Goal: Task Accomplishment & Management: Use online tool/utility

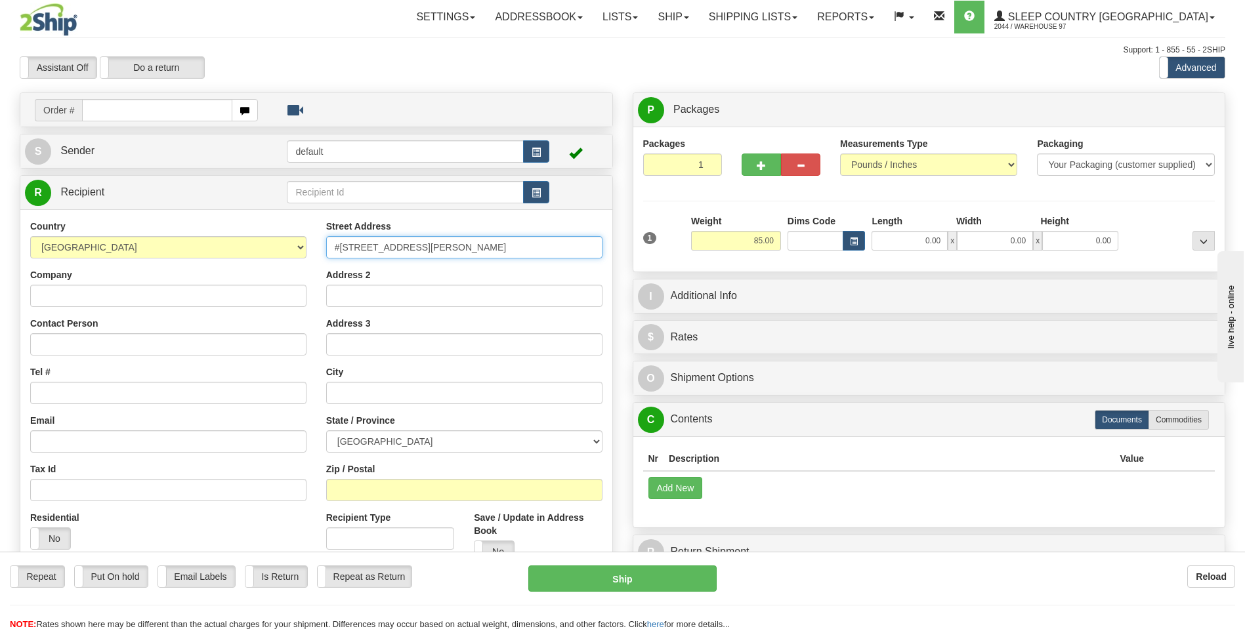
drag, startPoint x: 466, startPoint y: 249, endPoint x: 307, endPoint y: 240, distance: 159.7
click at [307, 240] on div "Country AFGHANISTAN ALAND ISLANDS ALBANIA ALGERIA AMERICAN SAMOA ANDORRA ANGOLA…" at bounding box center [316, 396] width 592 height 353
click at [751, 586] on div "Reload" at bounding box center [985, 577] width 499 height 22
click at [106, 114] on input "text" at bounding box center [157, 110] width 150 height 22
type input "9002I115465"
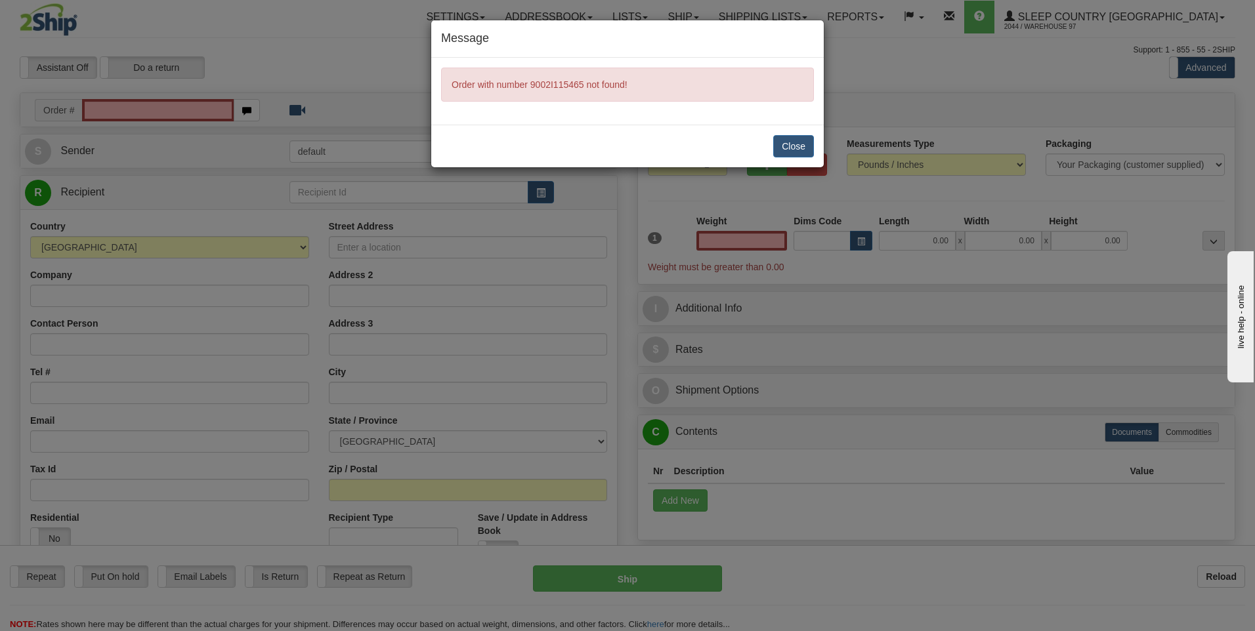
type input "0.00"
click at [796, 145] on button "Close" at bounding box center [793, 146] width 41 height 22
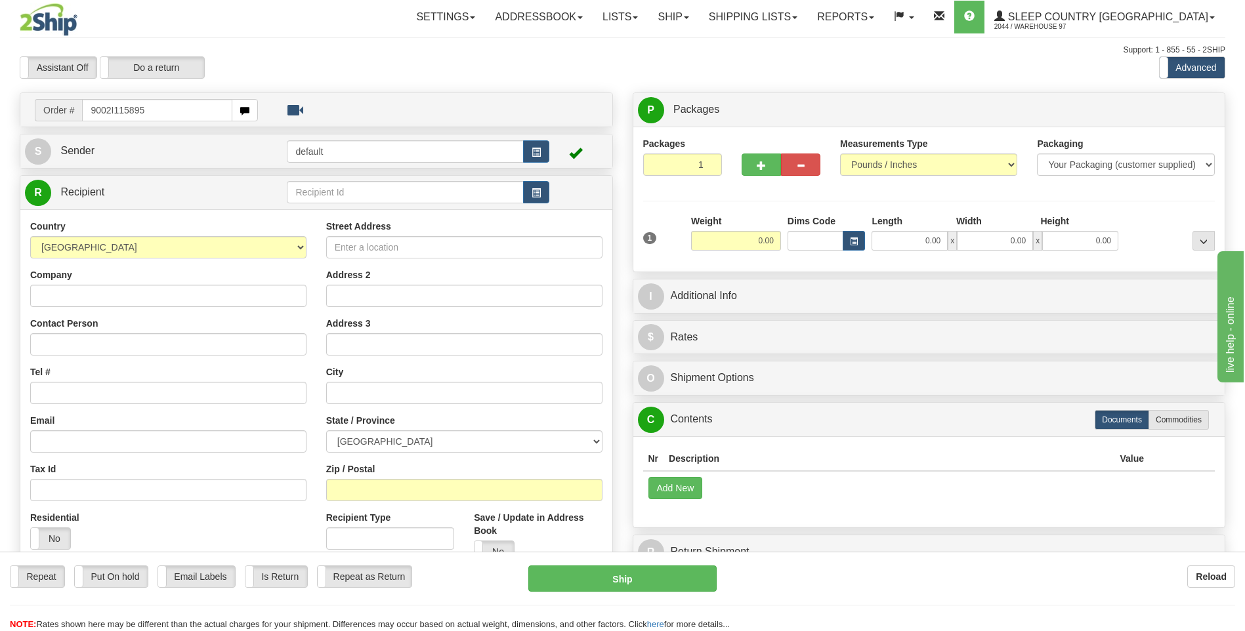
type input "9002I115895"
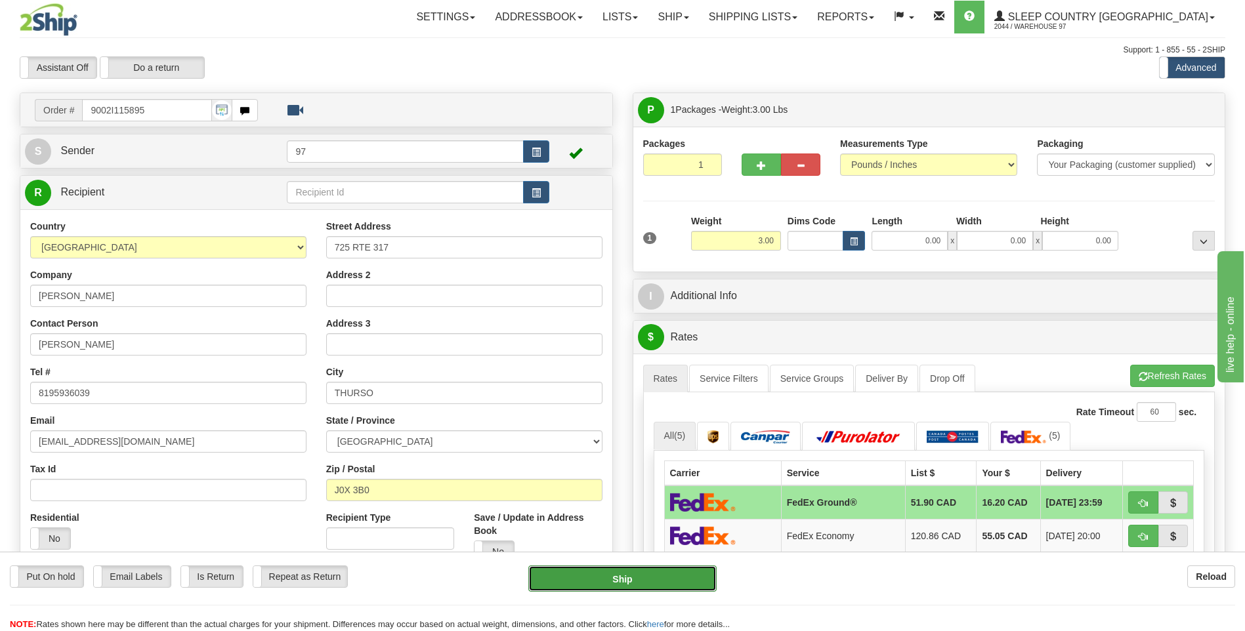
click at [683, 585] on button "Ship" at bounding box center [622, 579] width 188 height 26
type input "92"
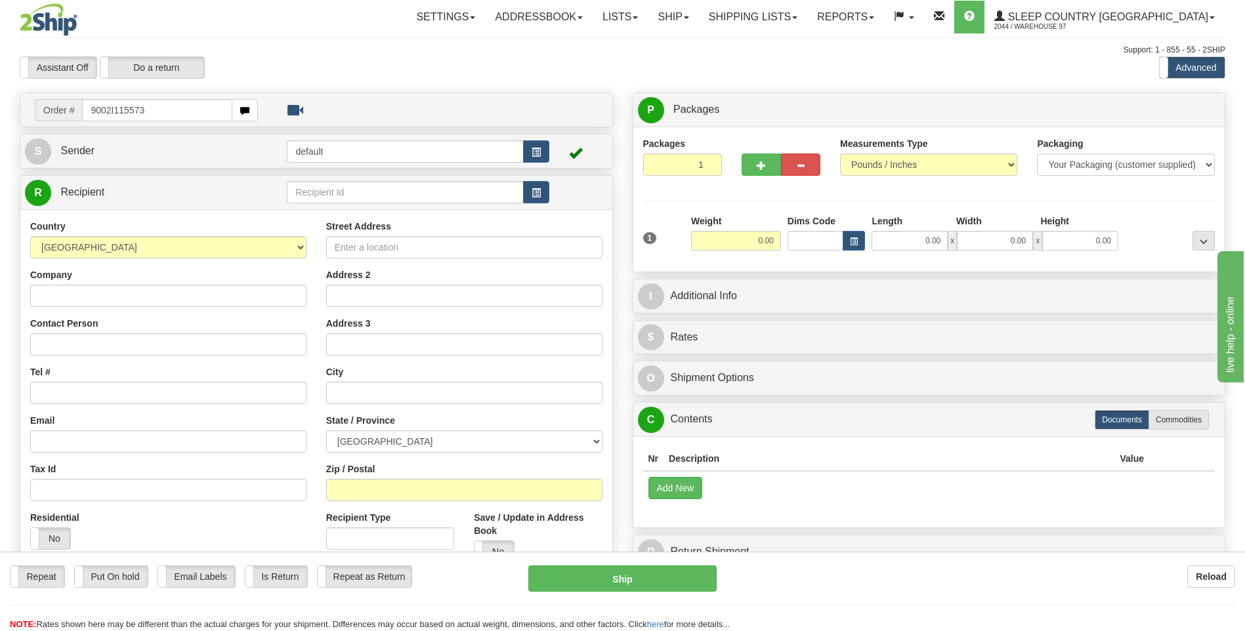
type input "9002I115573"
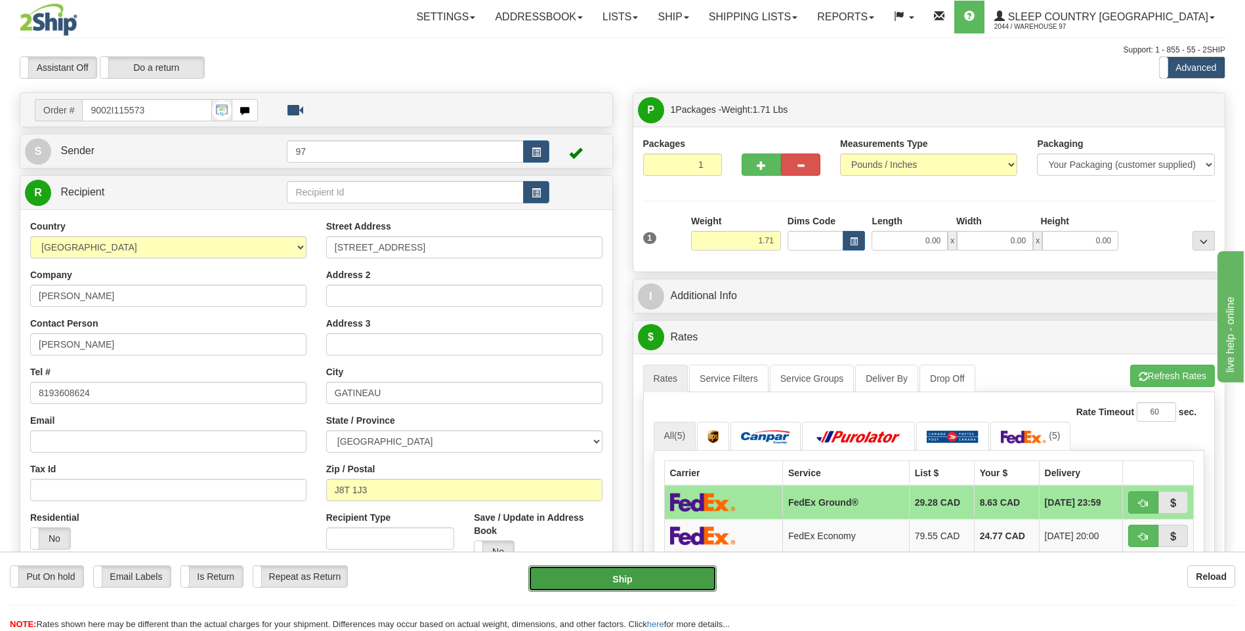
click at [693, 583] on button "Ship" at bounding box center [622, 579] width 188 height 26
type input "92"
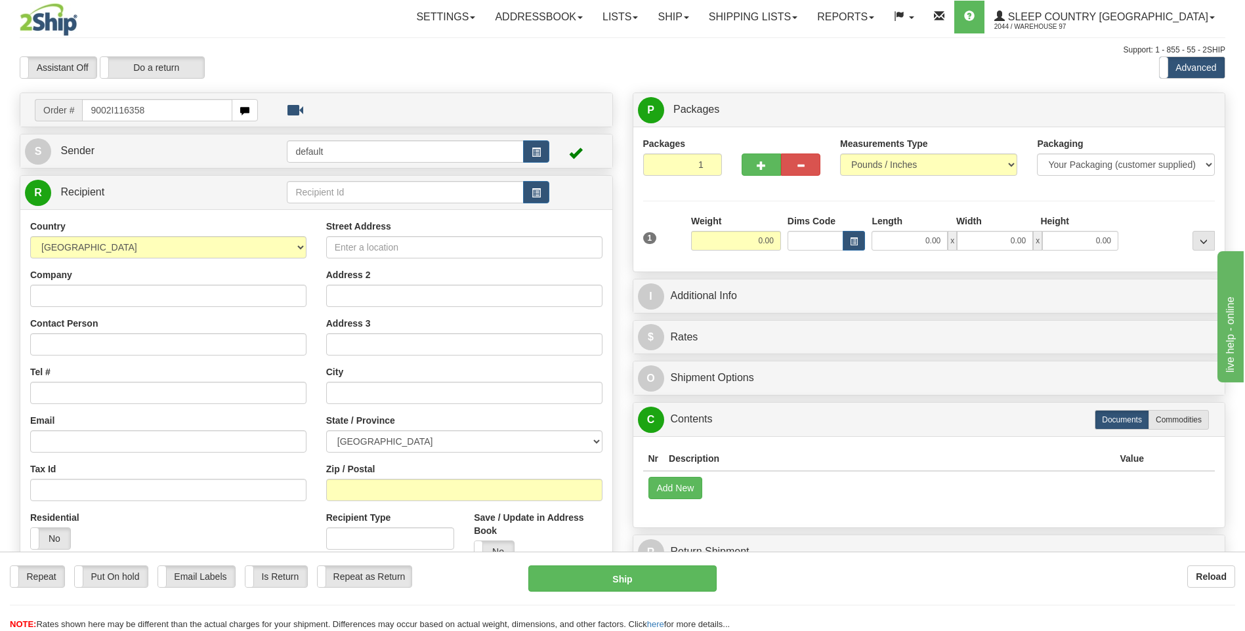
type input "9002I116358"
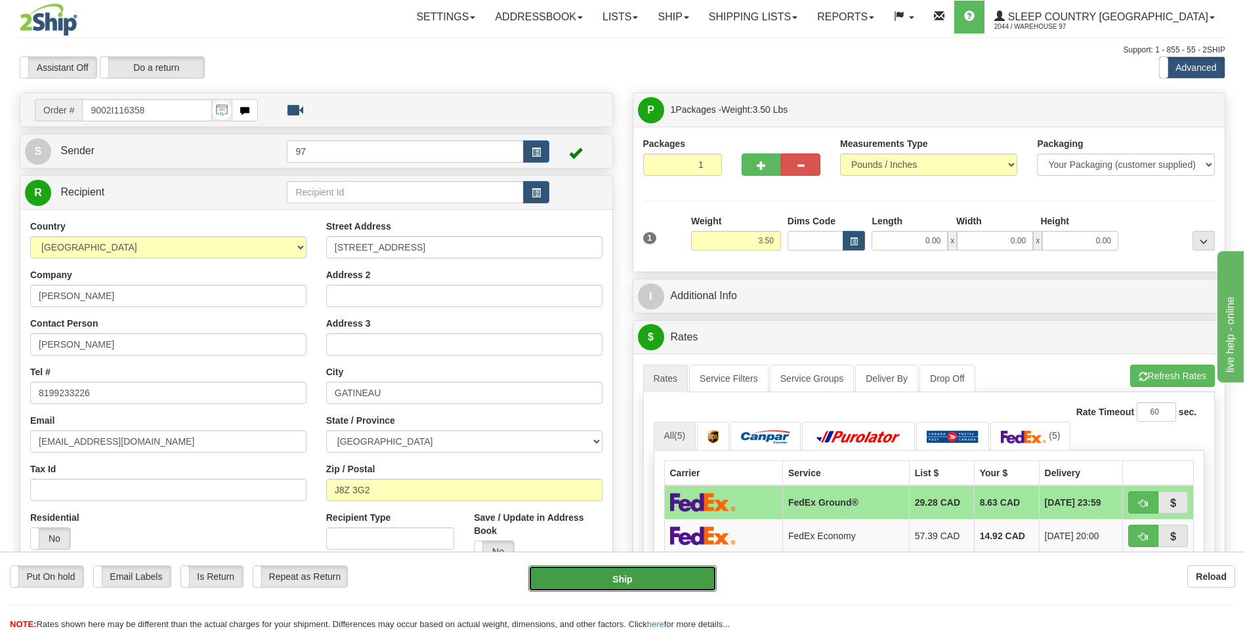
click at [694, 583] on button "Ship" at bounding box center [622, 579] width 188 height 26
type input "92"
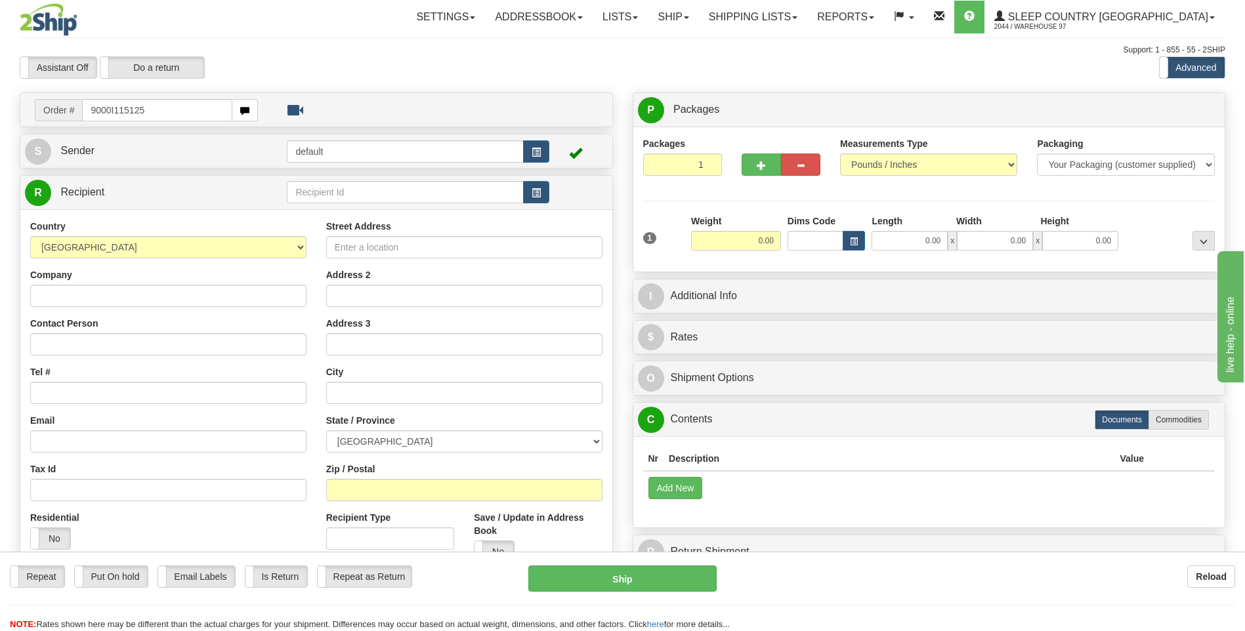
type input "9000I115125"
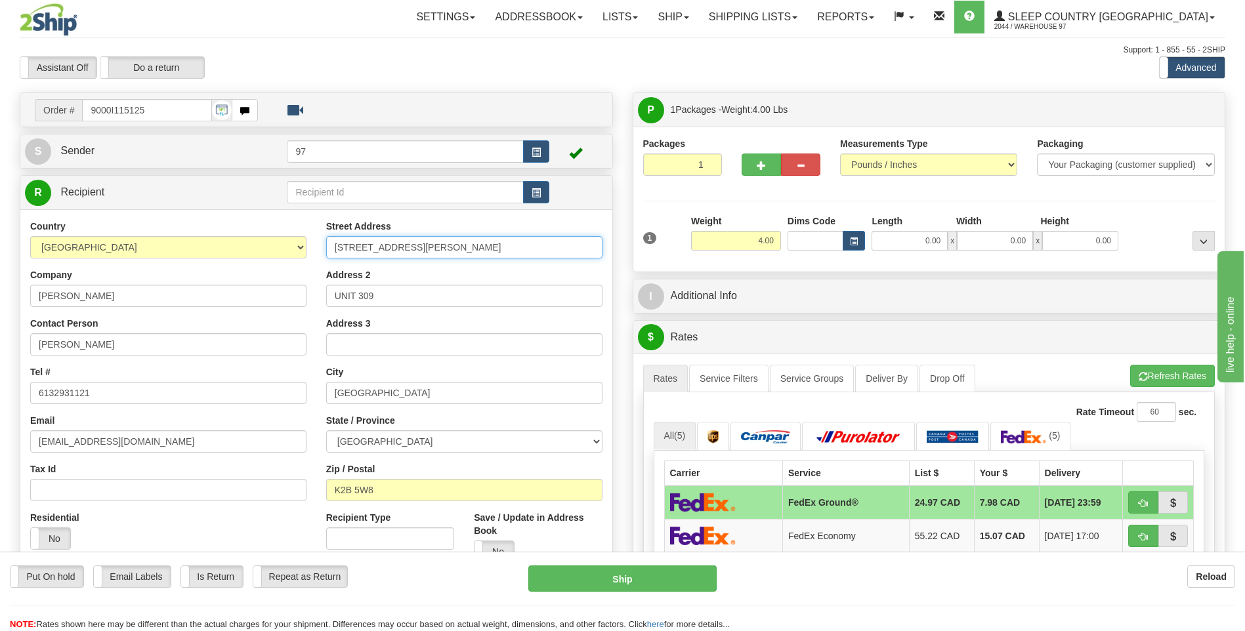
click at [333, 247] on input "[STREET_ADDRESS][PERSON_NAME]" at bounding box center [464, 247] width 276 height 22
click at [662, 585] on button "Ship" at bounding box center [622, 579] width 188 height 26
type input "92"
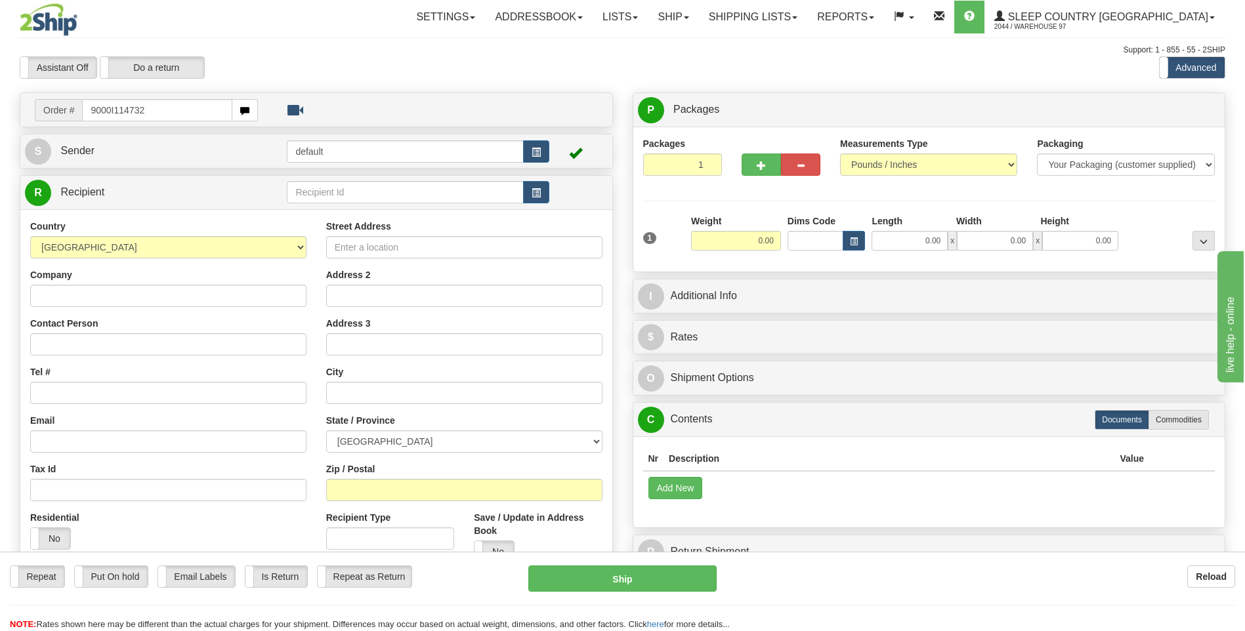
type input "9000I114732"
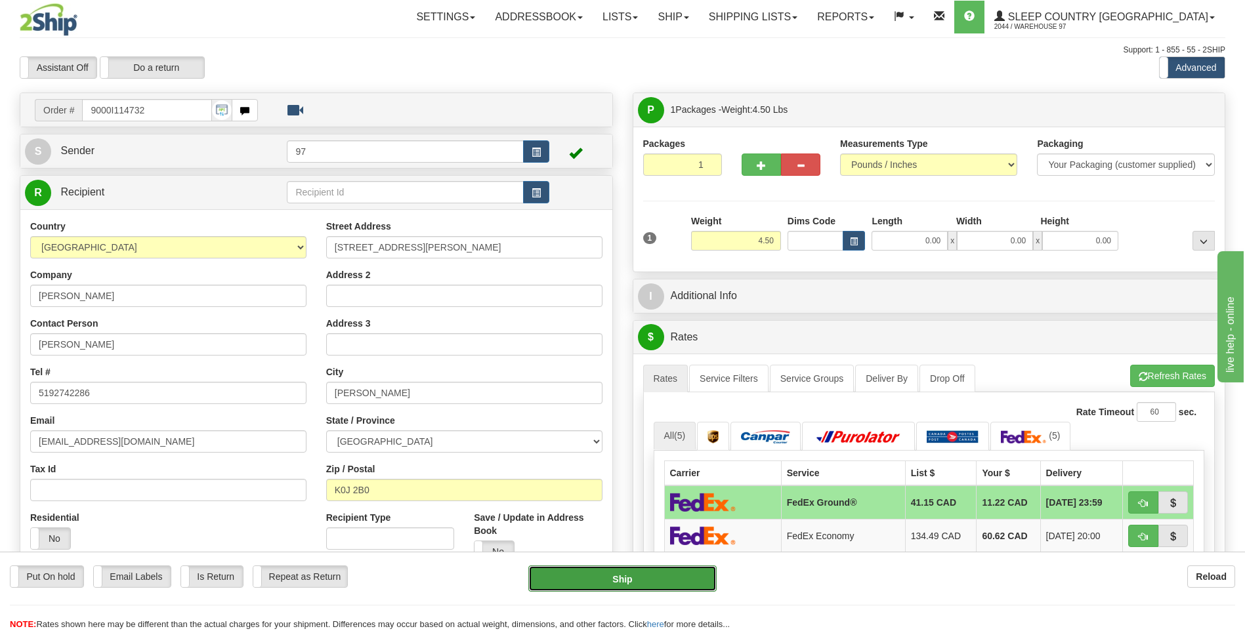
click at [683, 572] on button "Ship" at bounding box center [622, 579] width 188 height 26
type input "92"
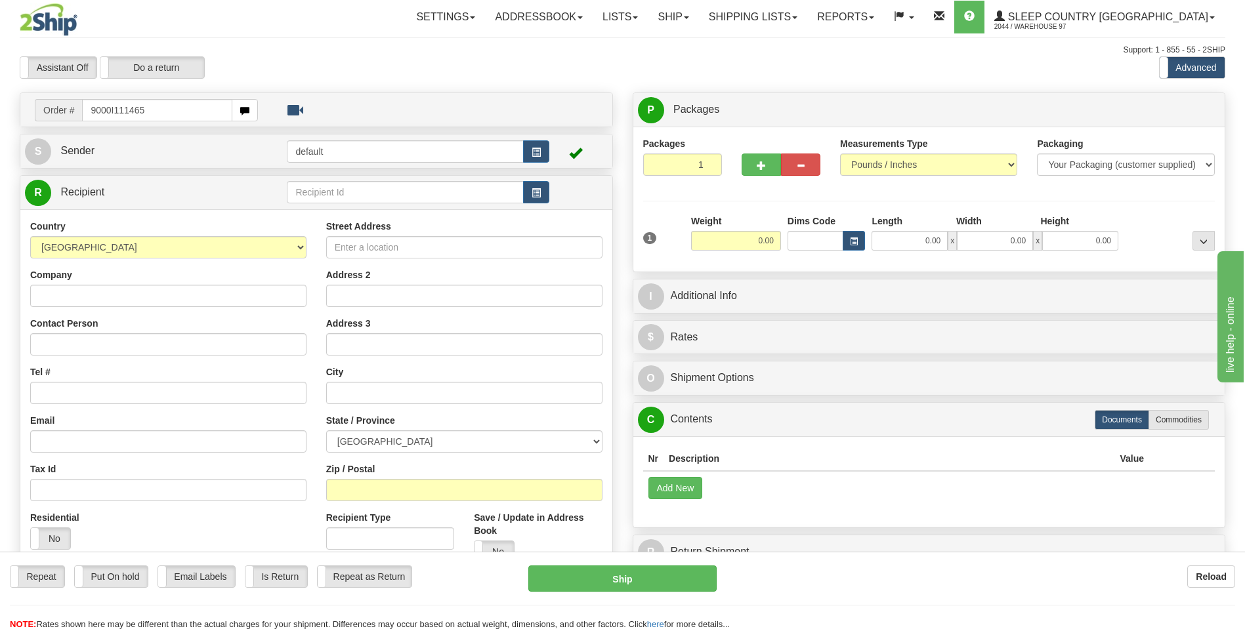
type input "9000I111465"
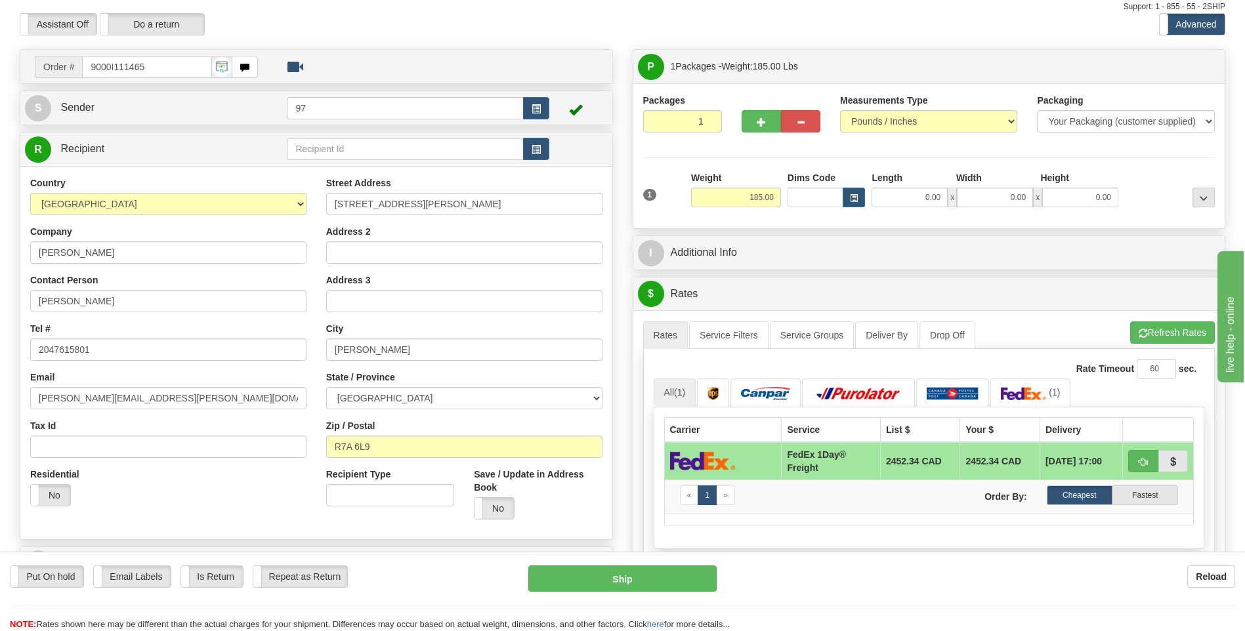
scroll to position [66, 0]
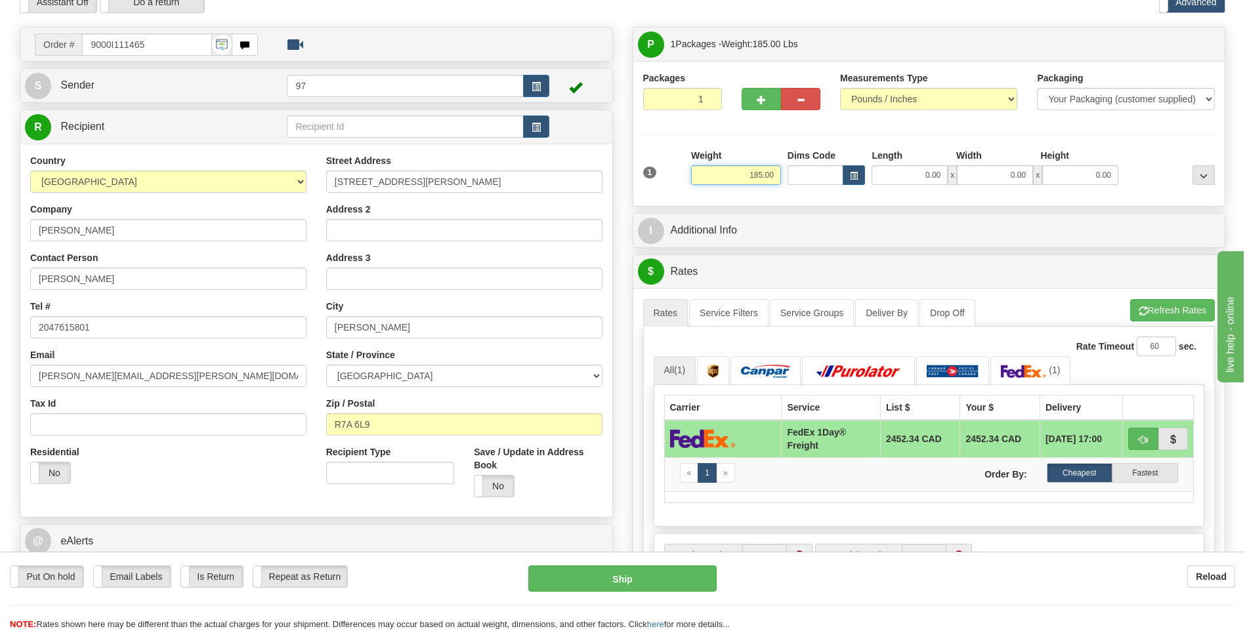
drag, startPoint x: 778, startPoint y: 173, endPoint x: 740, endPoint y: 175, distance: 38.1
click at [740, 175] on input "185.00" at bounding box center [736, 175] width 90 height 20
type input "130.00"
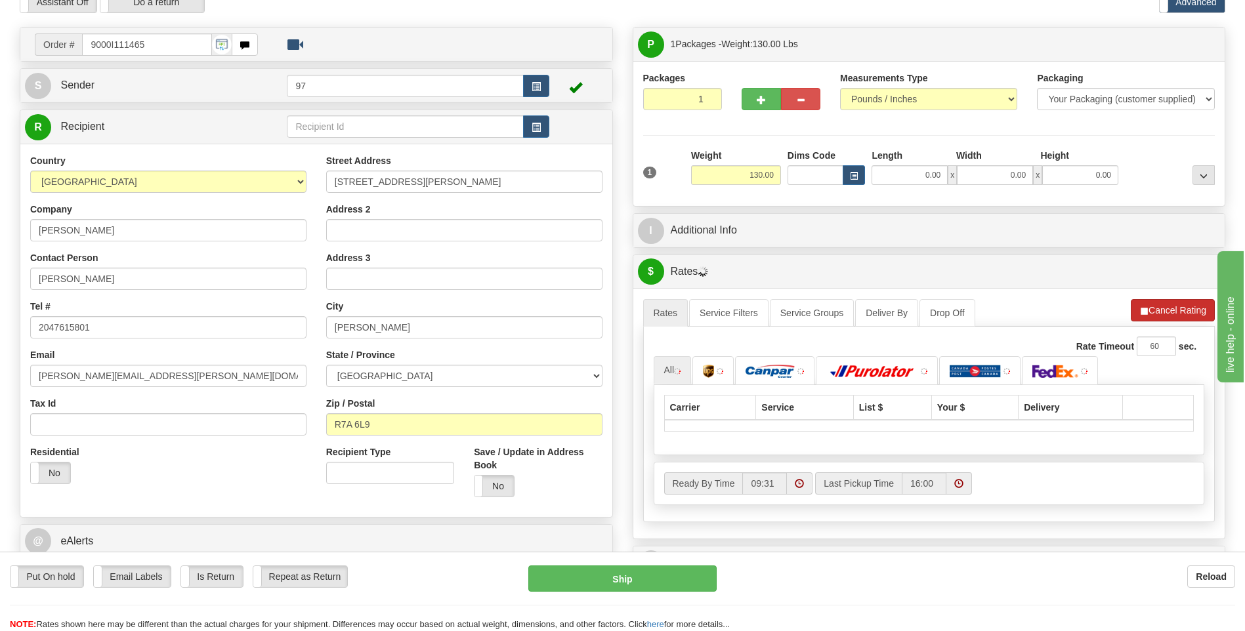
click at [1175, 310] on li "Refresh Rates Cancel Rating" at bounding box center [1173, 310] width 84 height 22
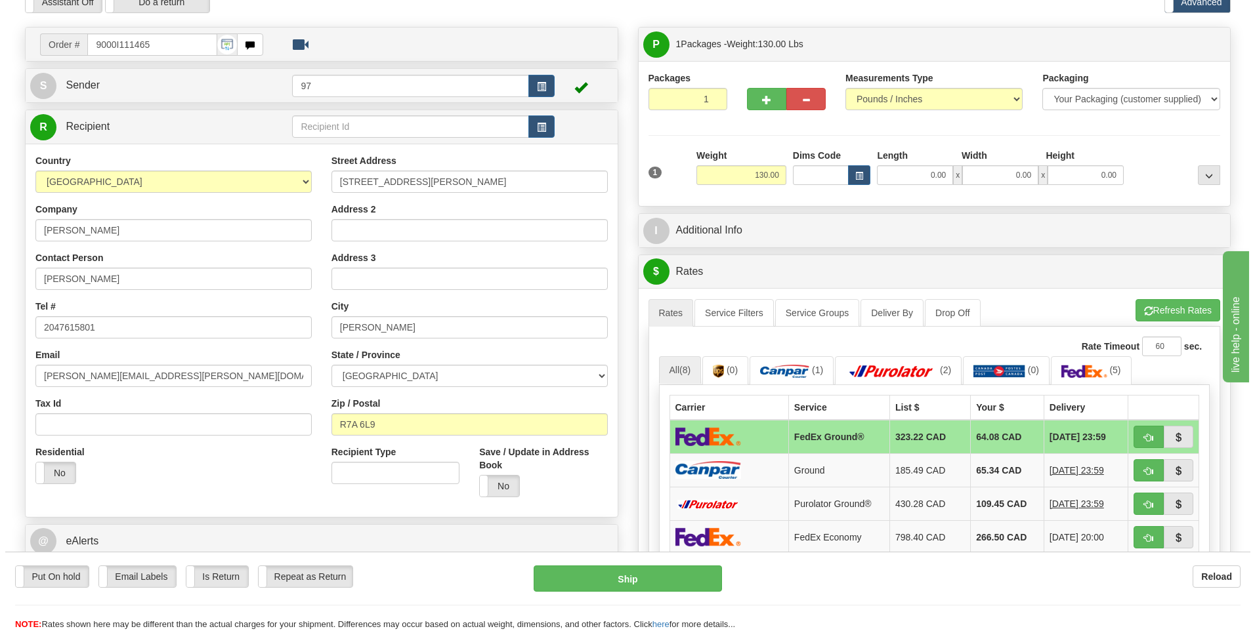
scroll to position [197, 0]
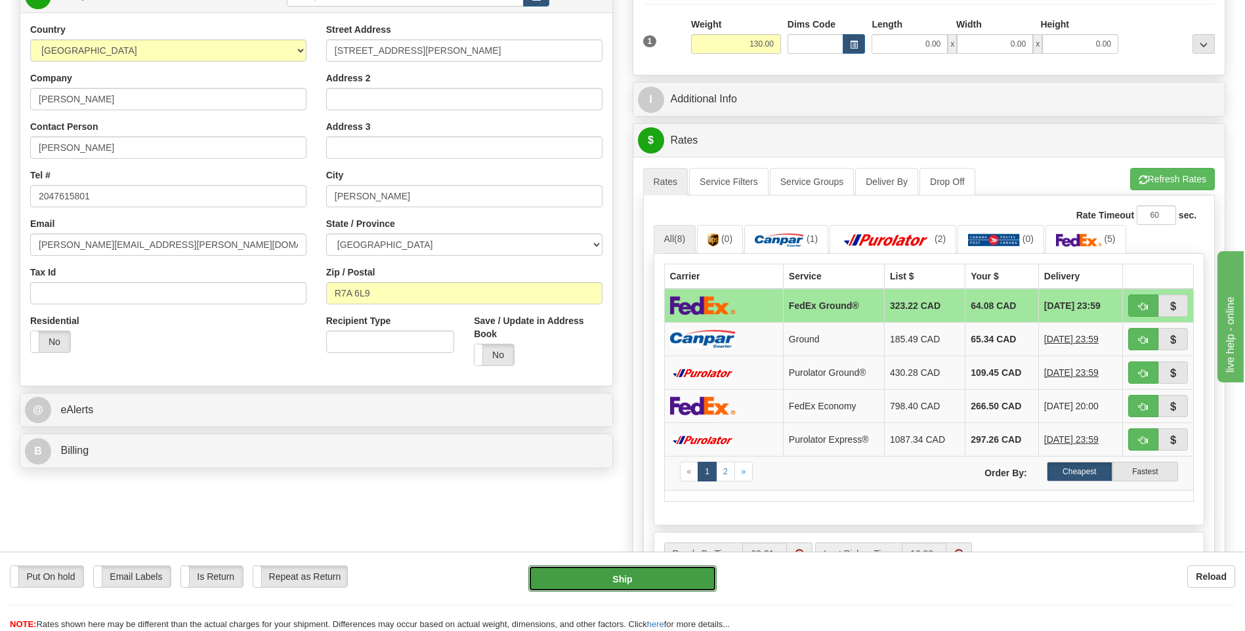
click at [683, 570] on button "Ship" at bounding box center [622, 579] width 188 height 26
type input "92"
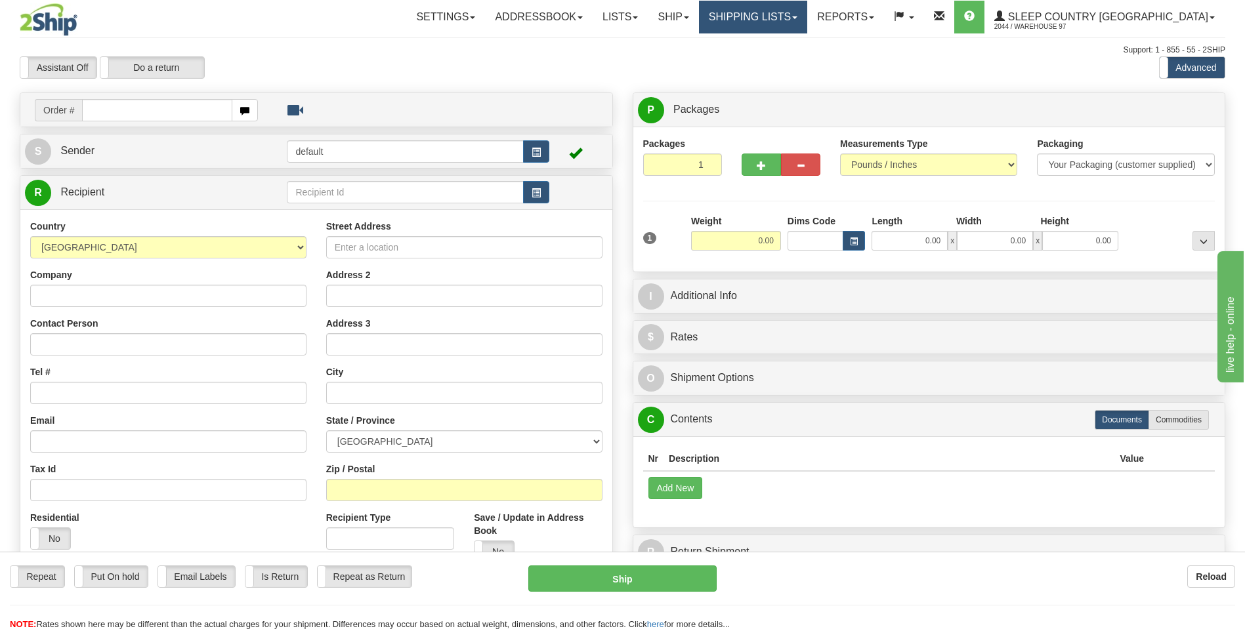
click at [807, 17] on link "Shipping lists" at bounding box center [753, 17] width 108 height 33
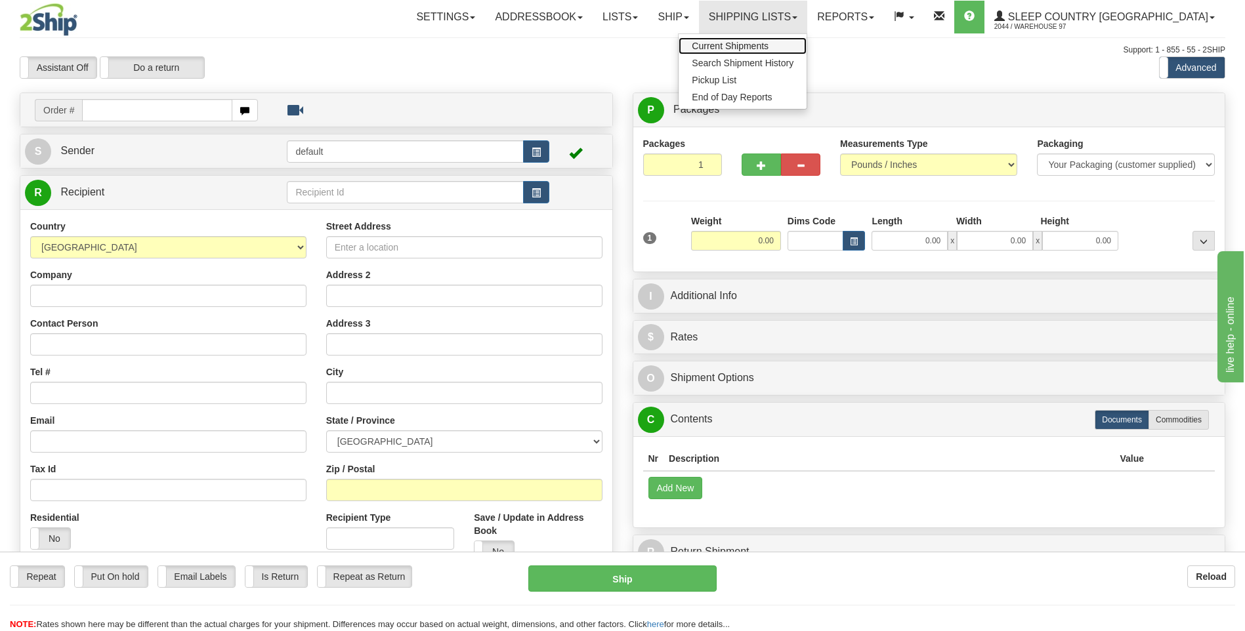
click at [769, 47] on span "Current Shipments" at bounding box center [730, 46] width 77 height 11
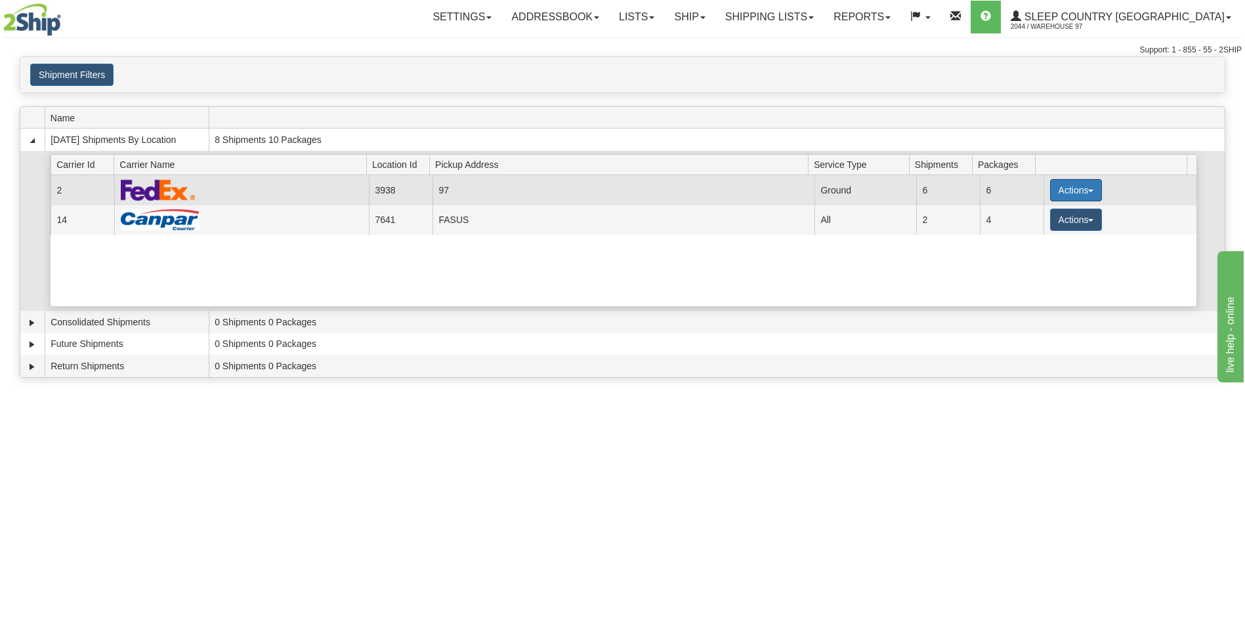
click at [1065, 192] on button "Actions" at bounding box center [1076, 190] width 53 height 22
click at [1032, 213] on span "Details" at bounding box center [1027, 214] width 35 height 9
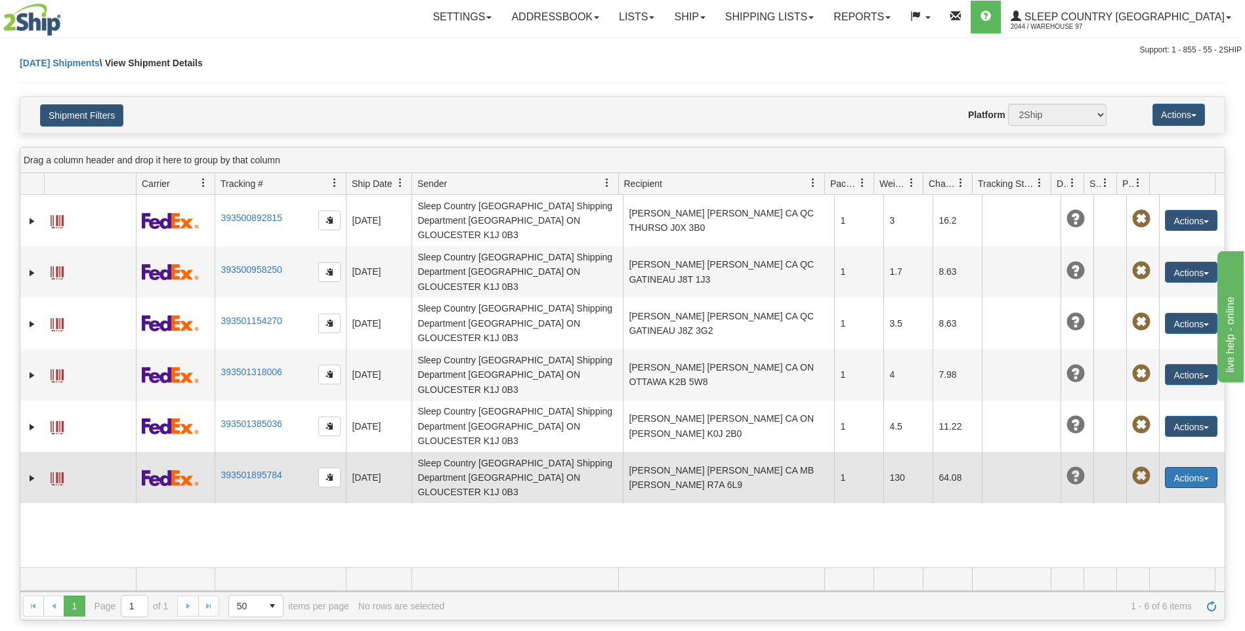
click at [1188, 467] on button "Actions" at bounding box center [1191, 477] width 53 height 21
click at [1145, 511] on link "Repeat" at bounding box center [1164, 519] width 105 height 17
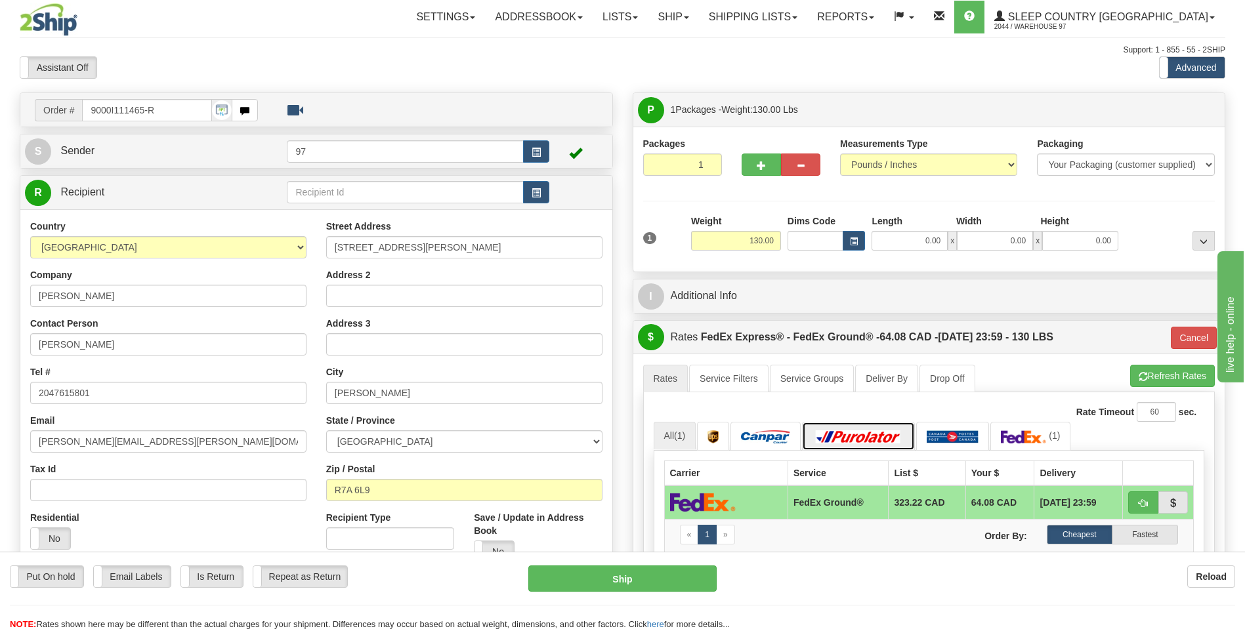
click at [844, 436] on img at bounding box center [859, 437] width 92 height 13
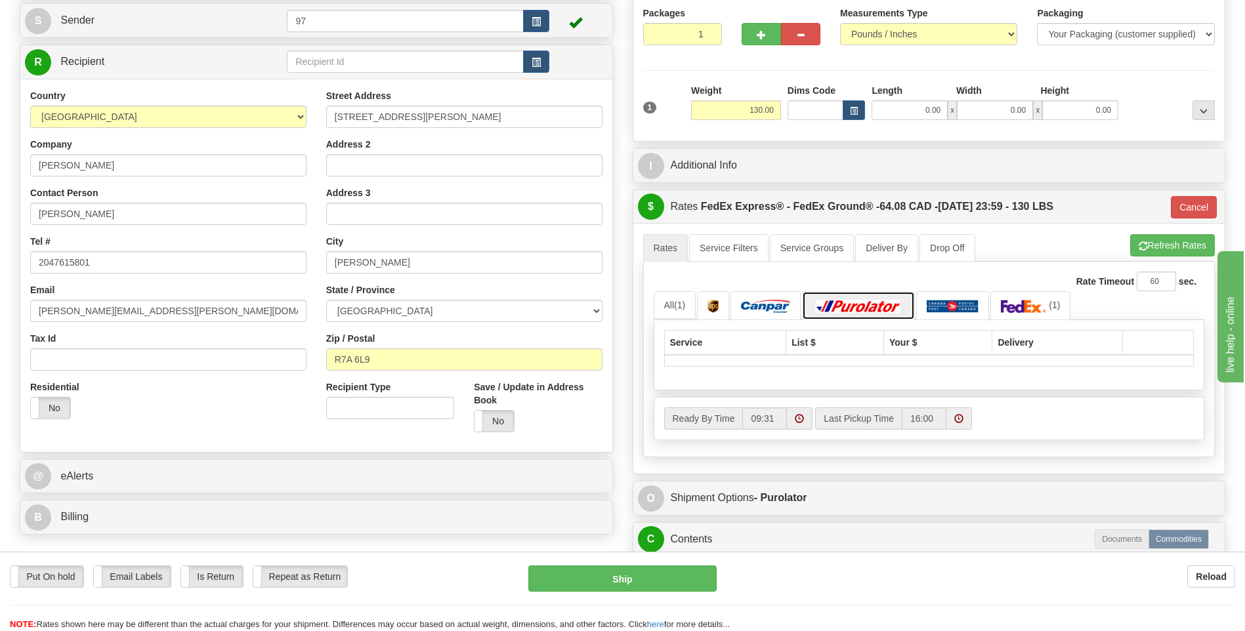
scroll to position [131, 0]
click at [771, 310] on img at bounding box center [765, 305] width 49 height 13
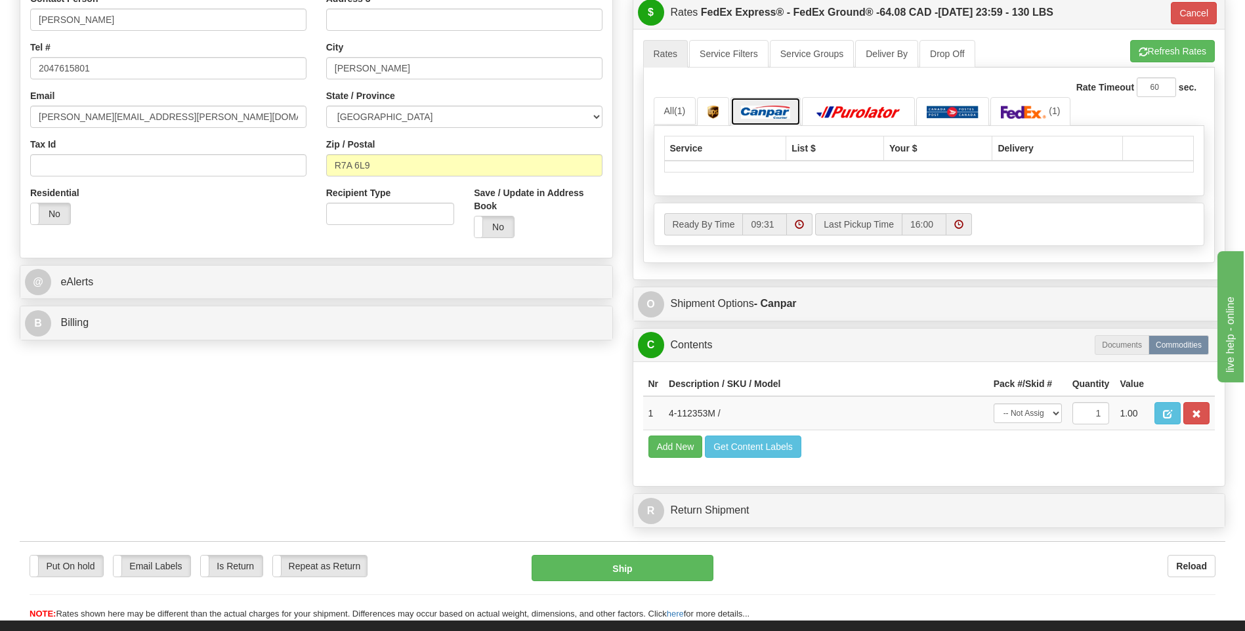
scroll to position [324, 0]
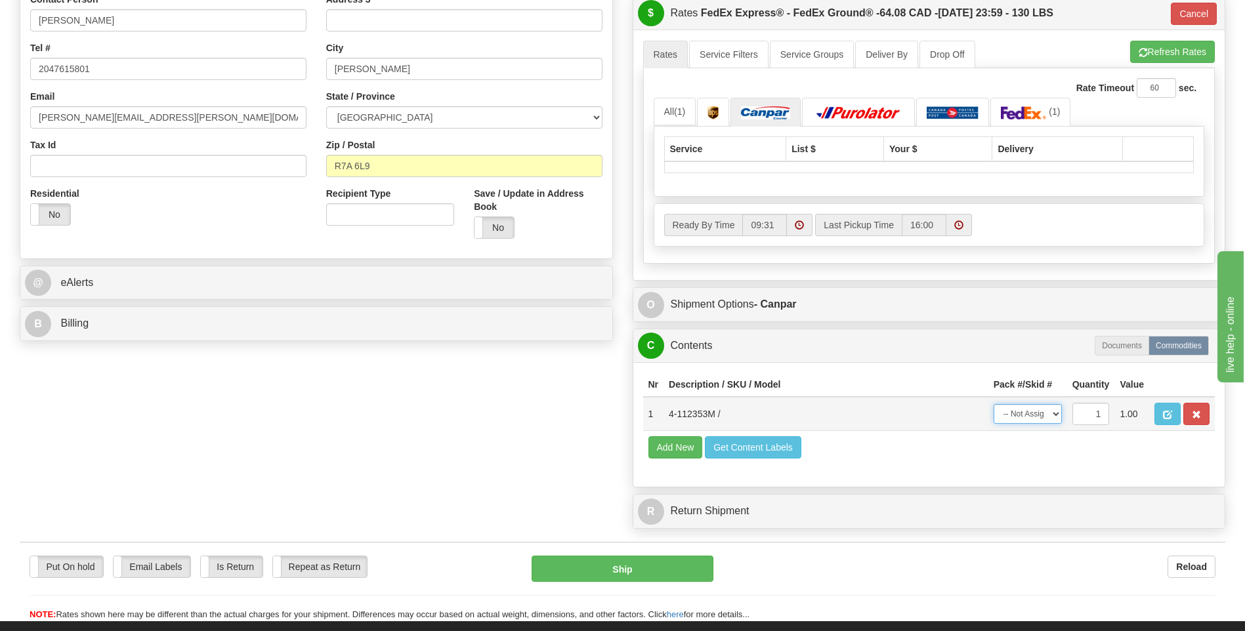
click at [1025, 415] on select "-- Not Assigned -- Package 1" at bounding box center [1028, 414] width 68 height 20
select select "0"
click at [994, 404] on select "-- Not Assigned -- Package 1" at bounding box center [1028, 414] width 68 height 20
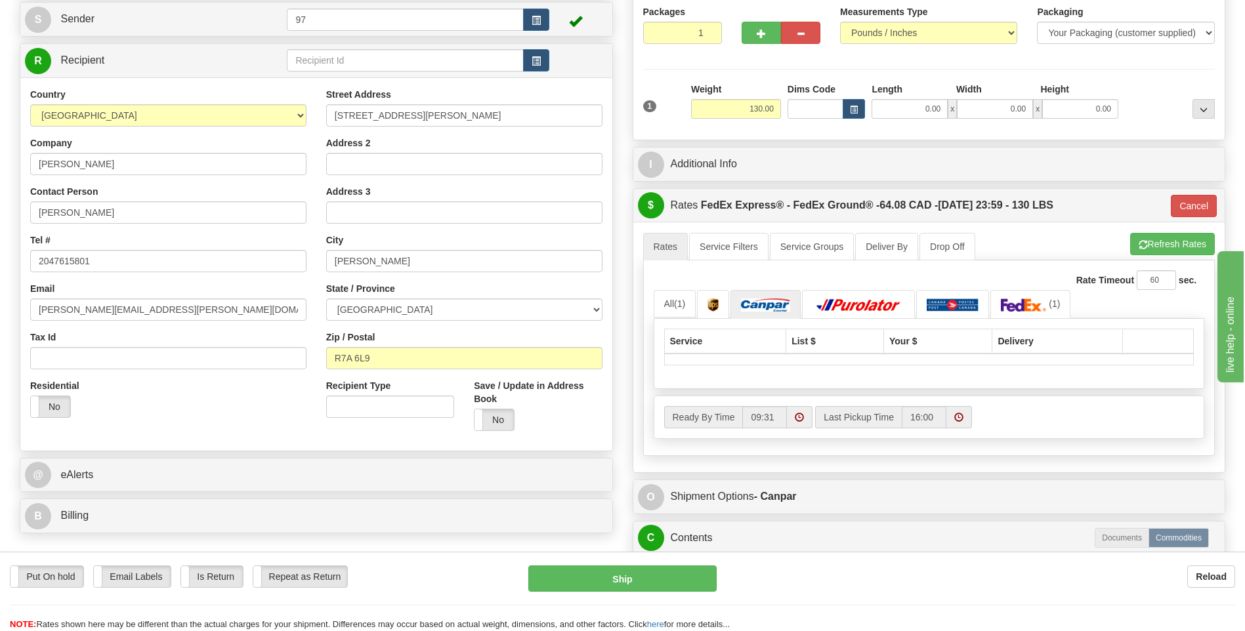
scroll to position [127, 0]
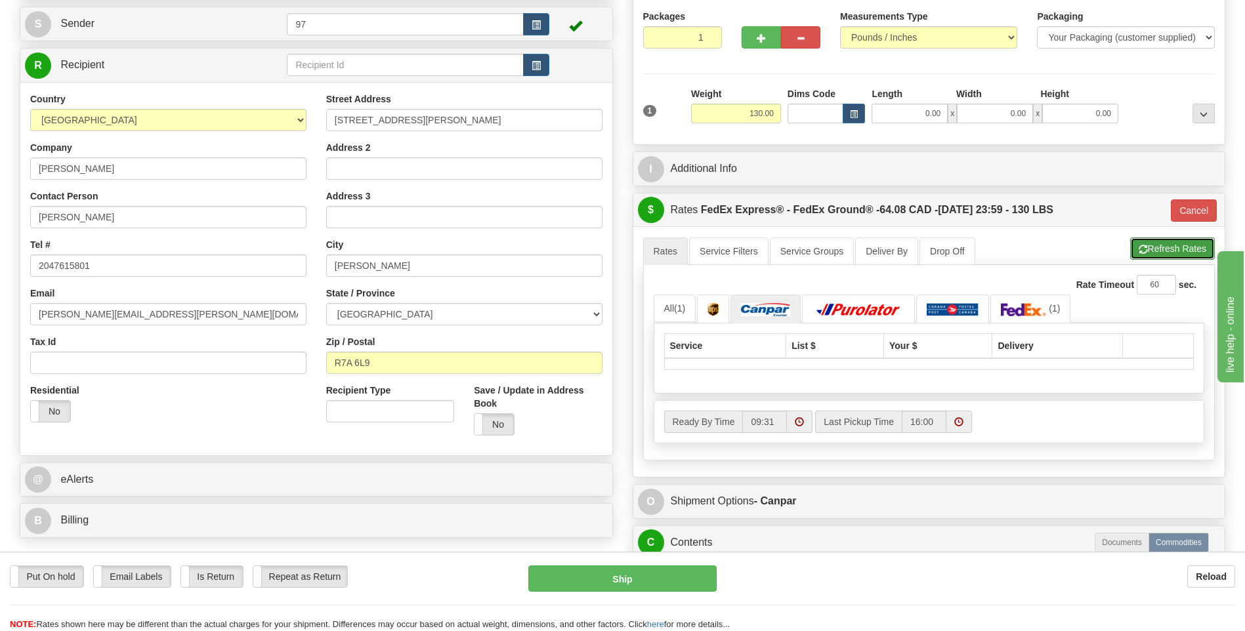
click at [1162, 245] on button "Refresh Rates" at bounding box center [1172, 249] width 85 height 22
click at [769, 311] on img at bounding box center [765, 309] width 49 height 13
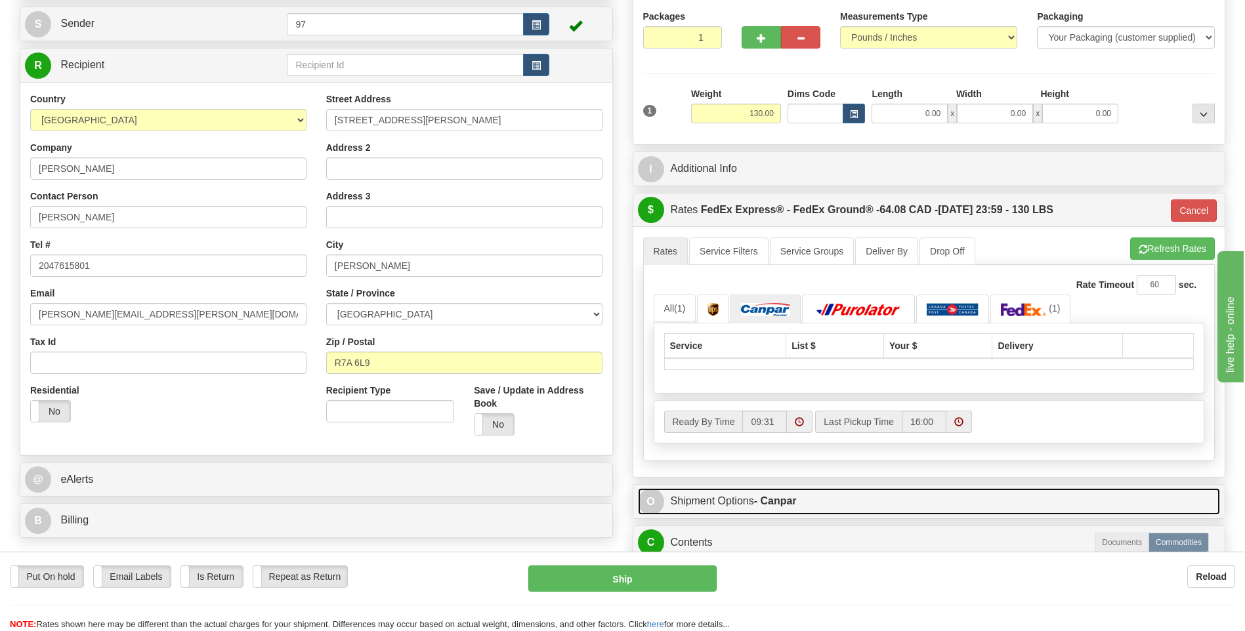
click at [776, 501] on strong "- Canpar" at bounding box center [775, 501] width 43 height 11
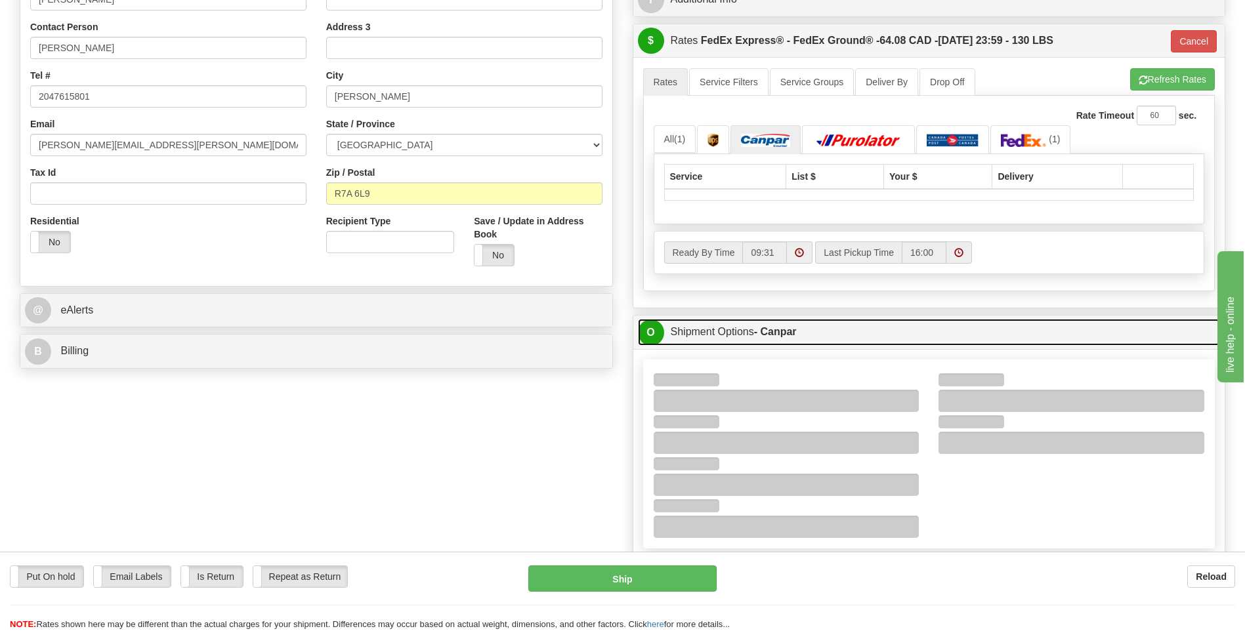
scroll to position [324, 0]
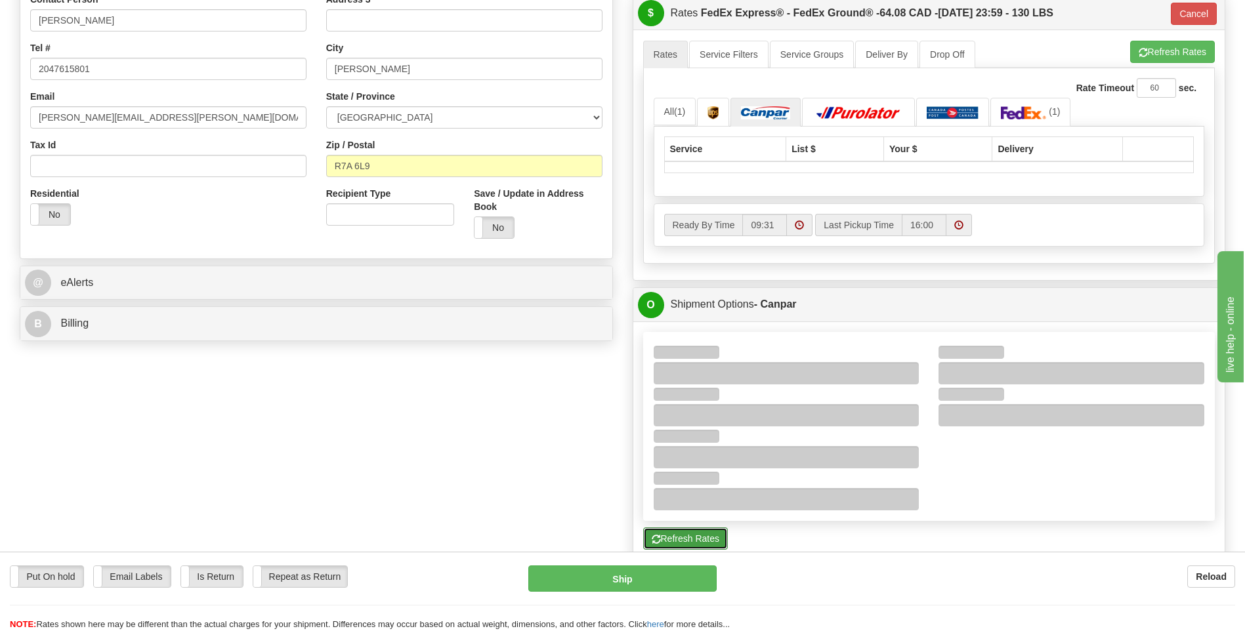
click at [692, 538] on button "Refresh Rates" at bounding box center [685, 539] width 85 height 22
type input "92"
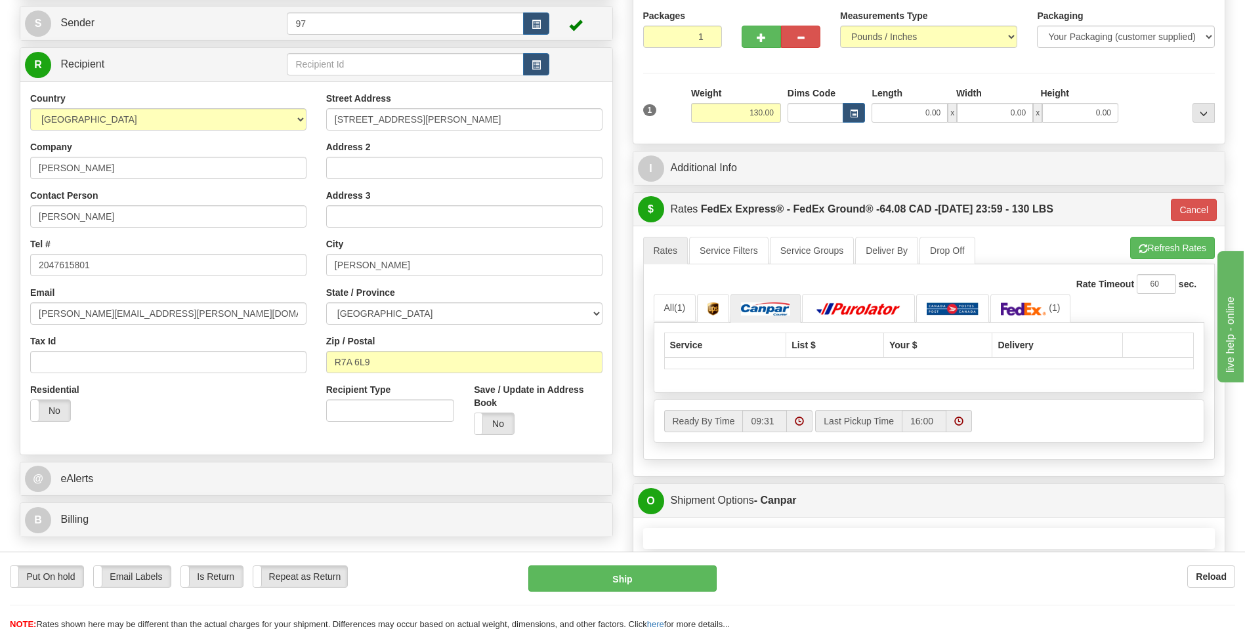
scroll to position [127, 0]
click at [1195, 213] on button "Cancel" at bounding box center [1194, 211] width 46 height 22
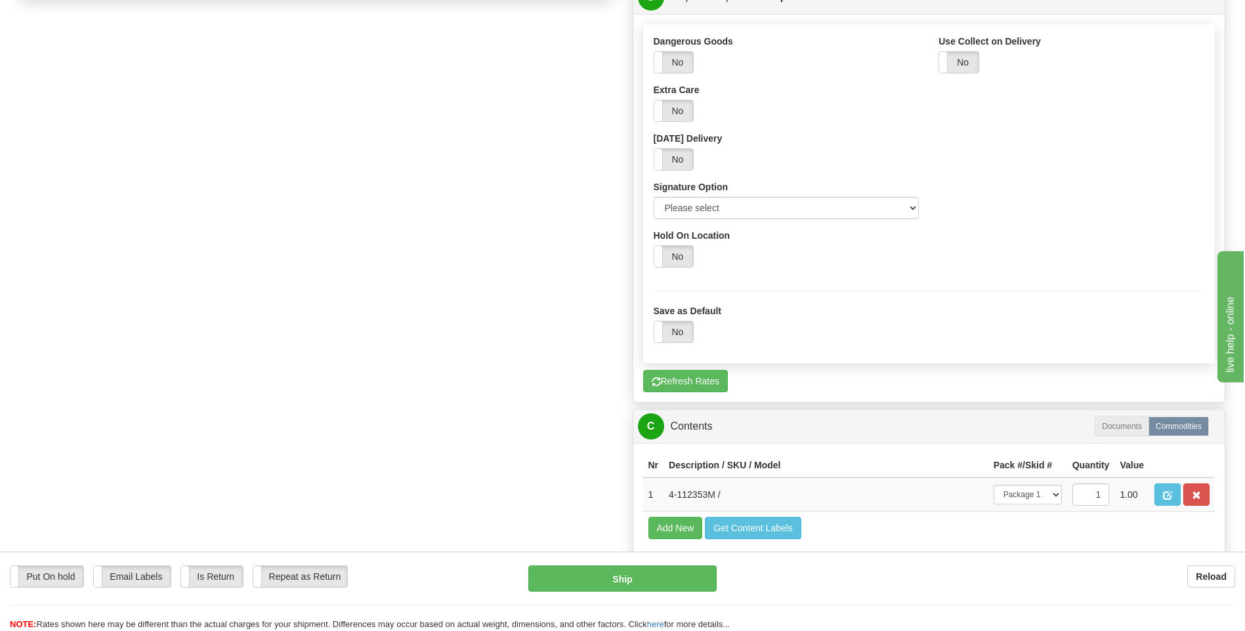
scroll to position [718, 0]
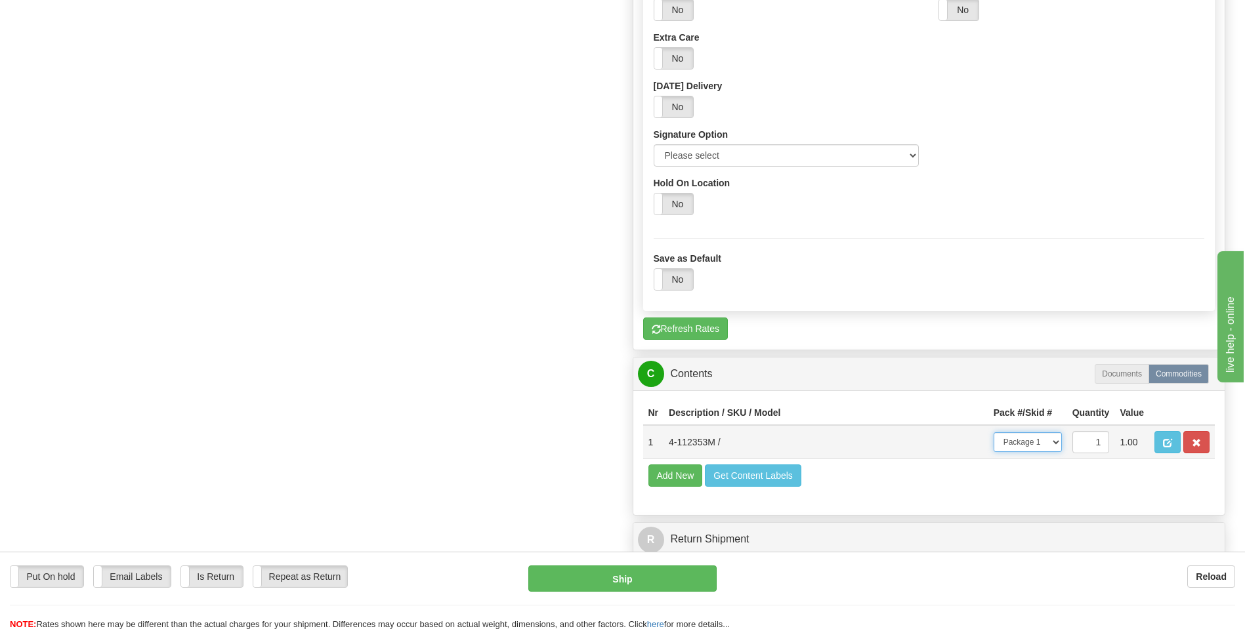
click at [1056, 442] on select "-- Not Assigned -- Package 1" at bounding box center [1028, 443] width 68 height 20
click at [994, 433] on select "-- Not Assigned -- Package 1" at bounding box center [1028, 443] width 68 height 20
click at [680, 582] on button "Ship" at bounding box center [622, 579] width 188 height 26
type input "1"
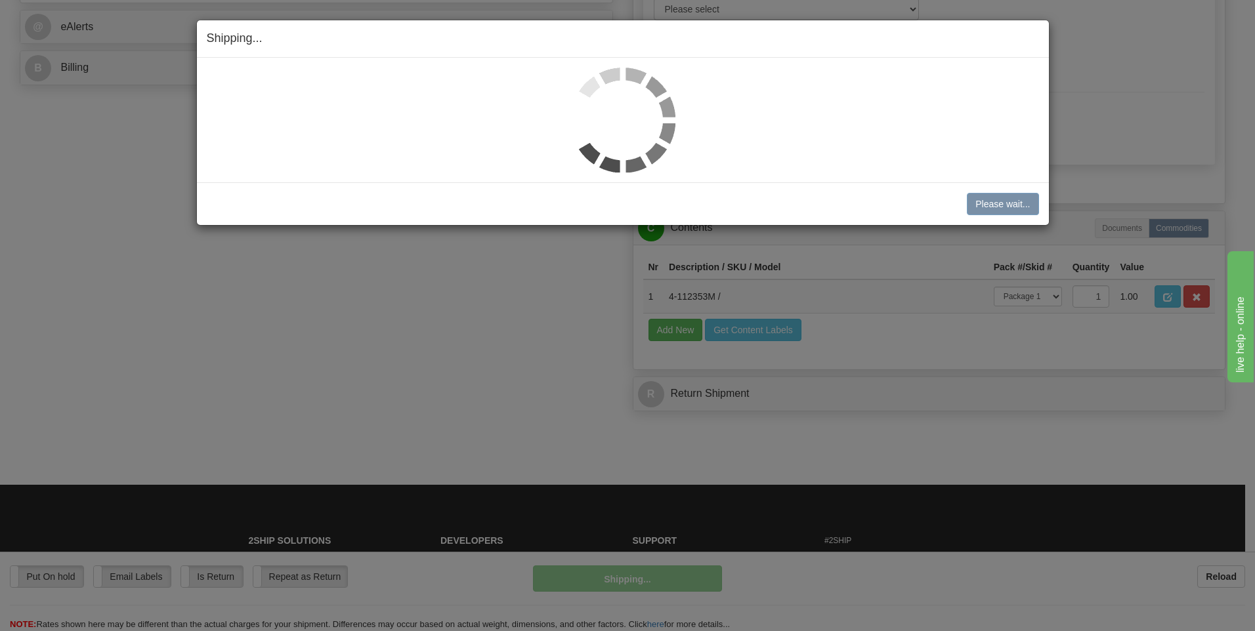
scroll to position [435, 0]
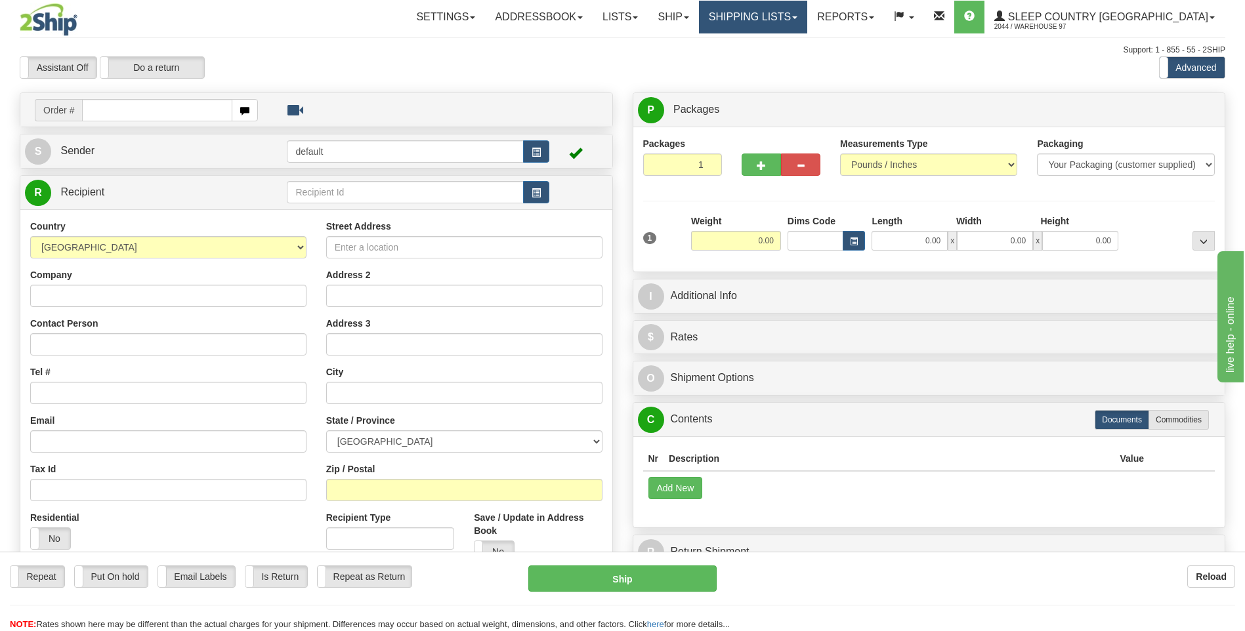
click at [803, 14] on link "Shipping lists" at bounding box center [753, 17] width 108 height 33
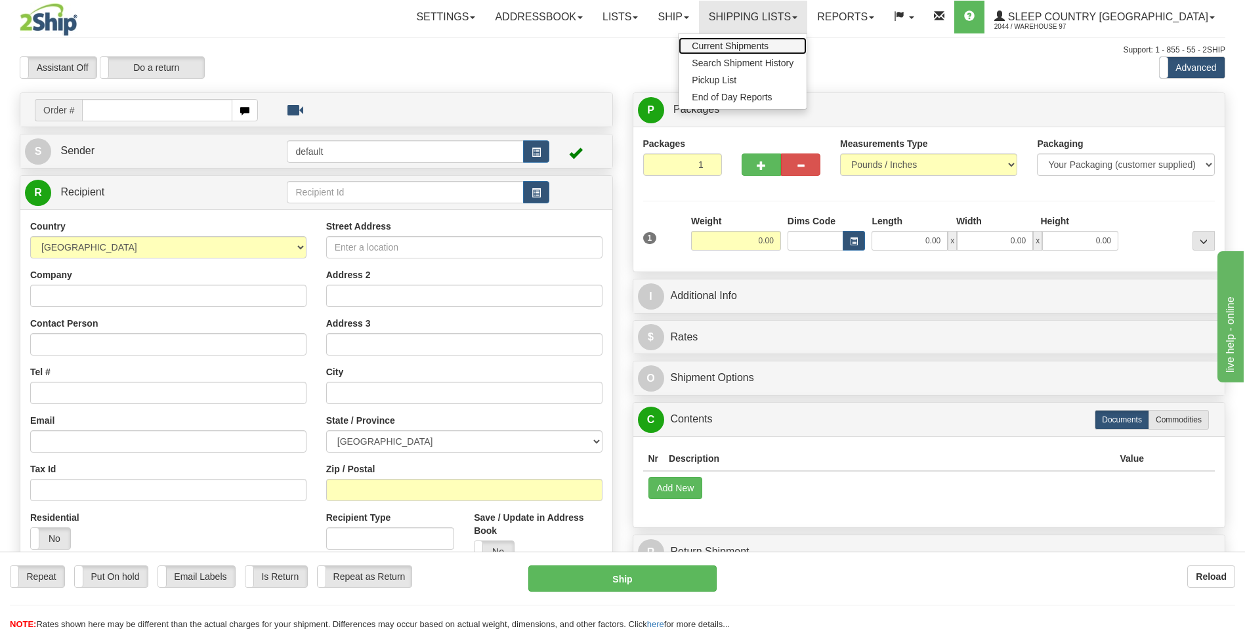
click at [769, 42] on span "Current Shipments" at bounding box center [730, 46] width 77 height 11
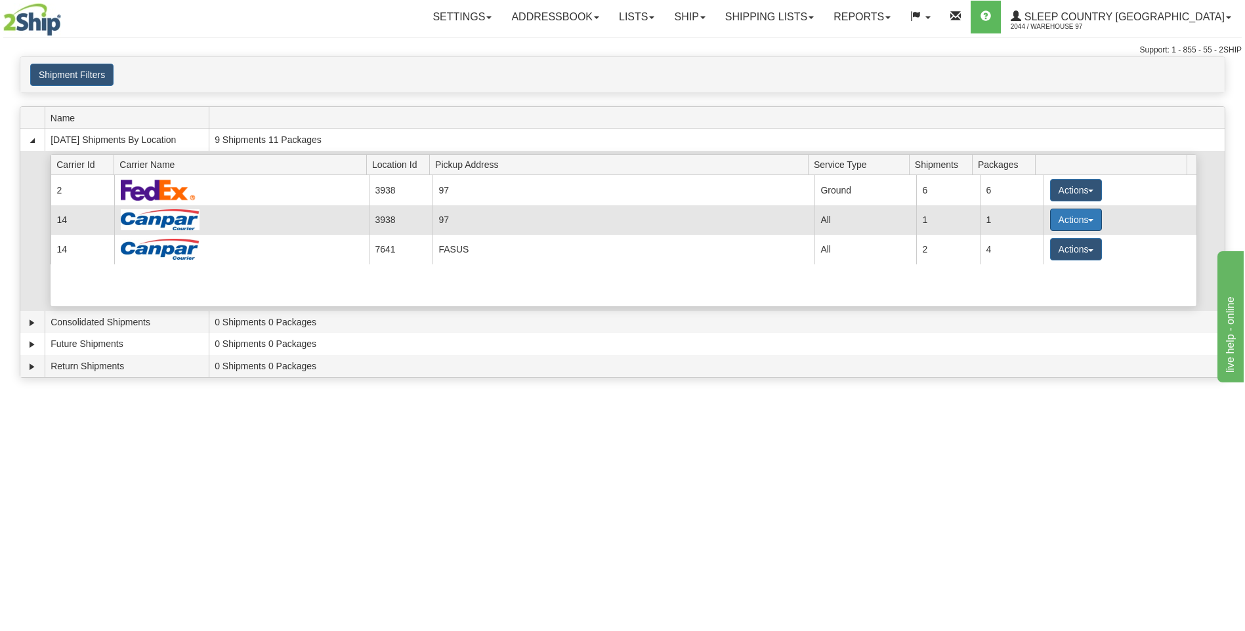
click at [1067, 217] on button "Actions" at bounding box center [1076, 220] width 53 height 22
click at [1030, 264] on span "Close" at bounding box center [1025, 261] width 30 height 9
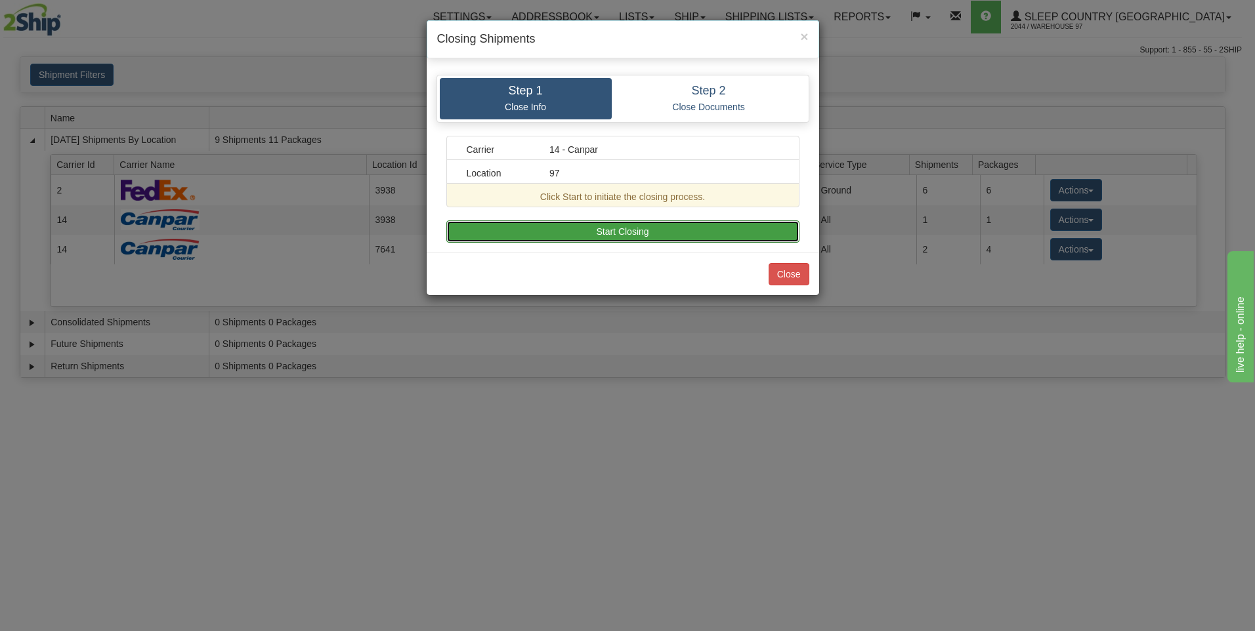
click at [603, 235] on button "Start Closing" at bounding box center [622, 232] width 353 height 22
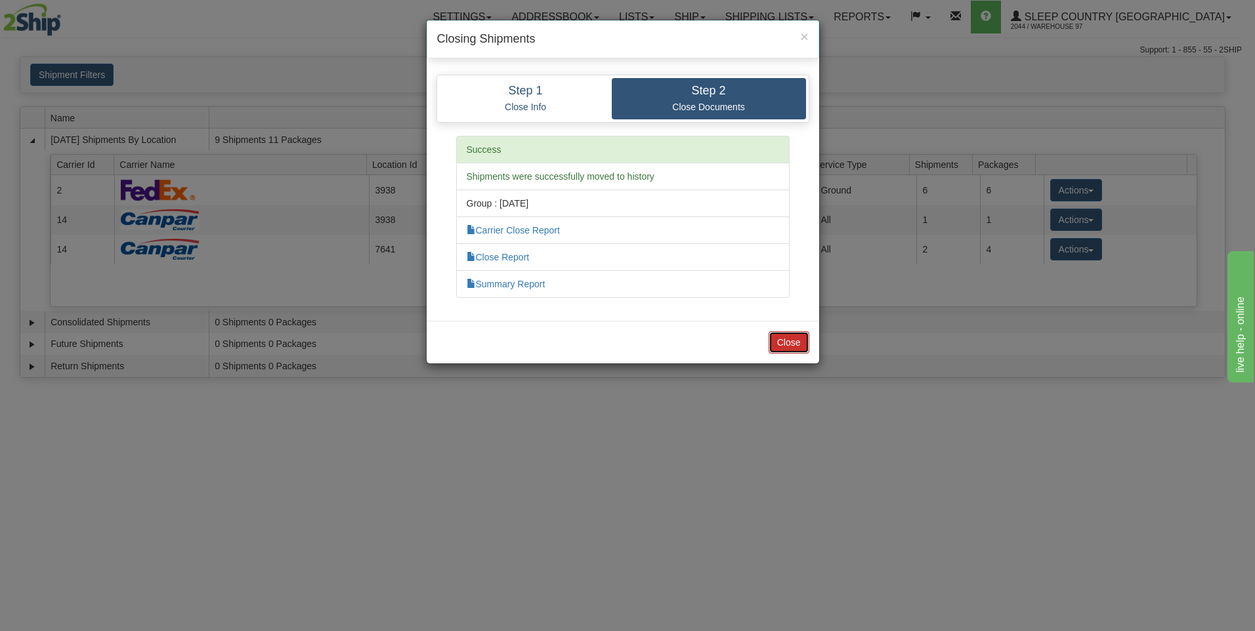
click at [801, 343] on button "Close" at bounding box center [789, 342] width 41 height 22
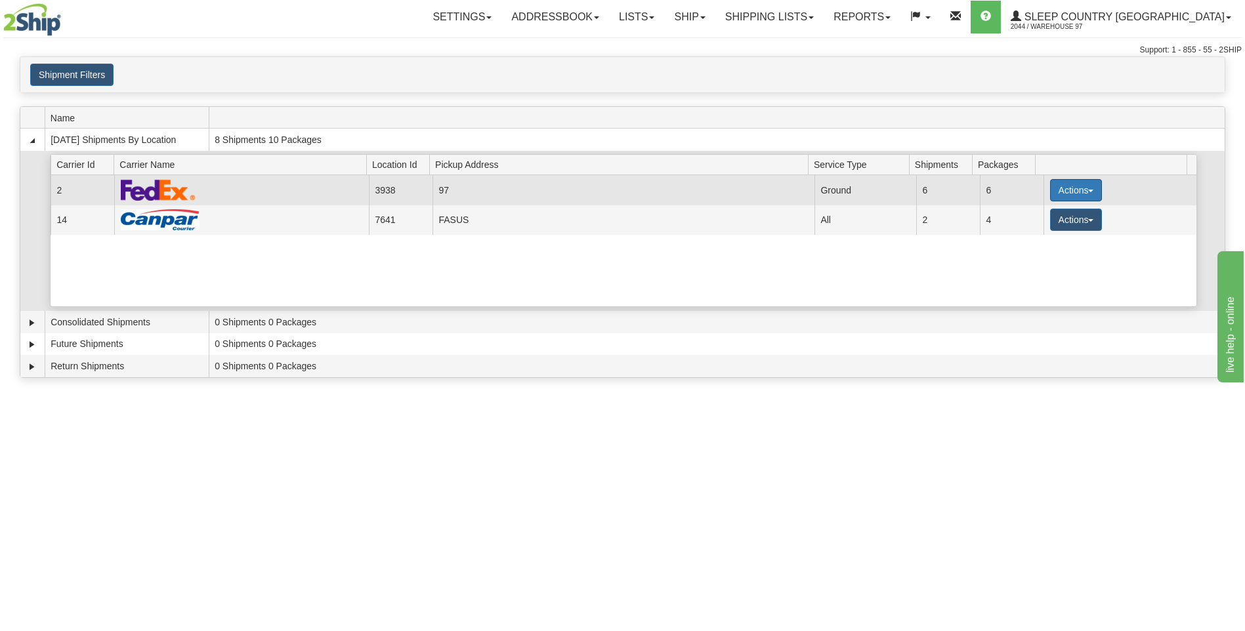
click at [1061, 191] on button "Actions" at bounding box center [1076, 190] width 53 height 22
click at [1032, 234] on span "Close" at bounding box center [1025, 231] width 30 height 9
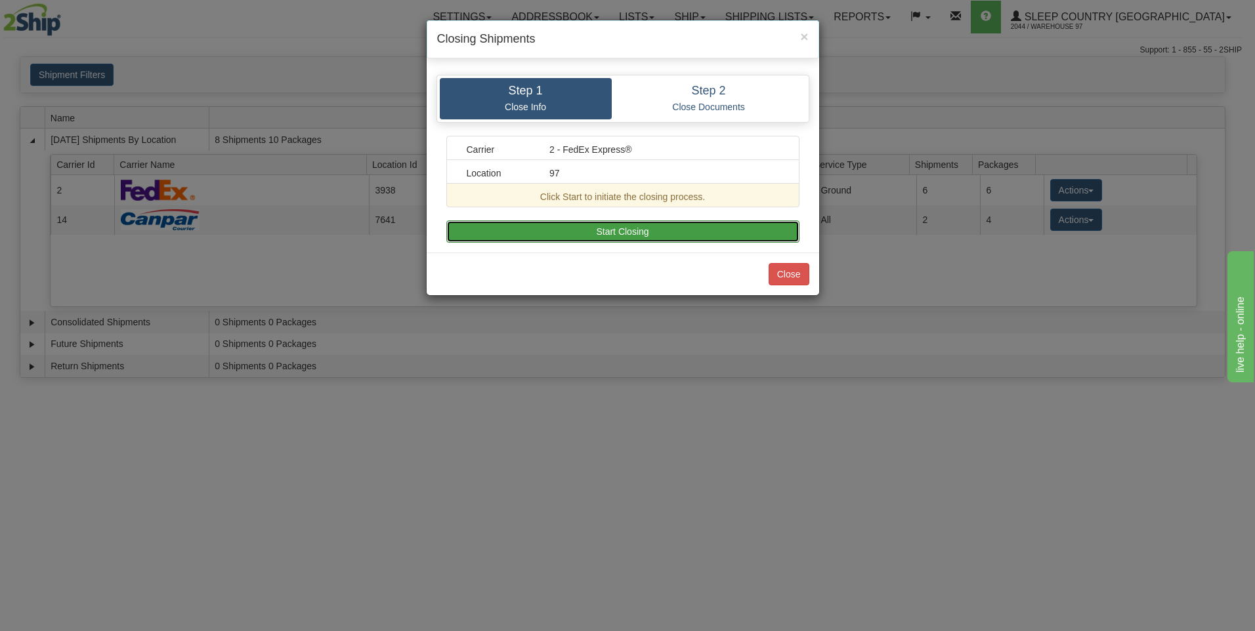
click at [643, 230] on button "Start Closing" at bounding box center [622, 232] width 353 height 22
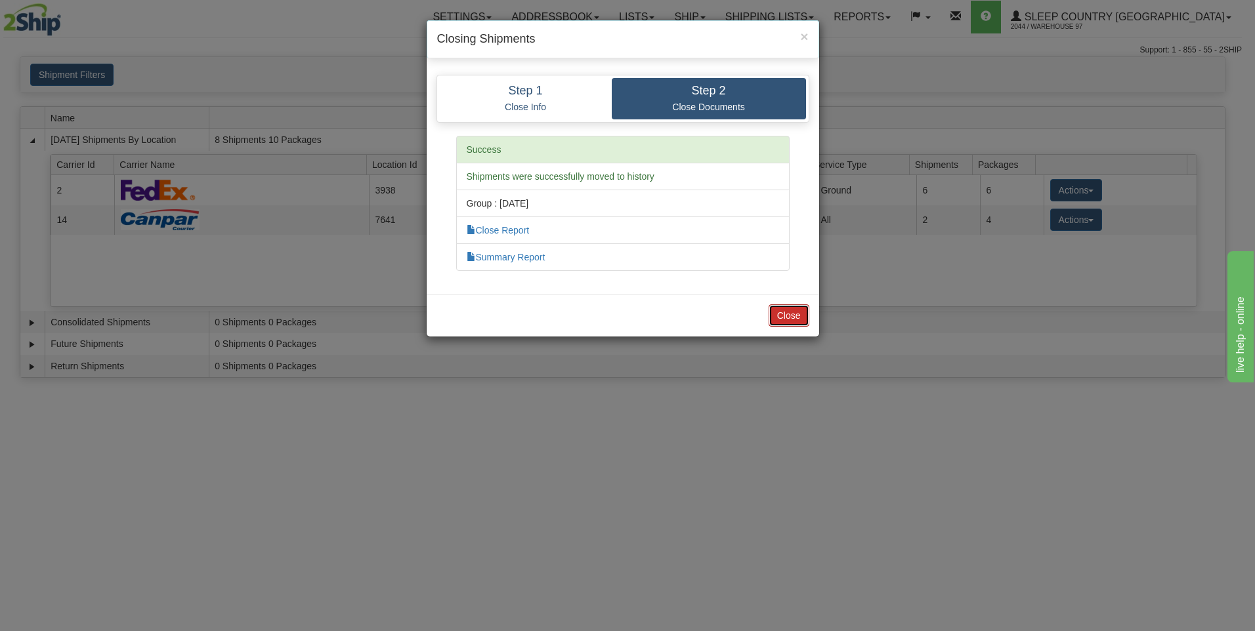
click at [796, 321] on button "Close" at bounding box center [789, 316] width 41 height 22
